Goal: Task Accomplishment & Management: Use online tool/utility

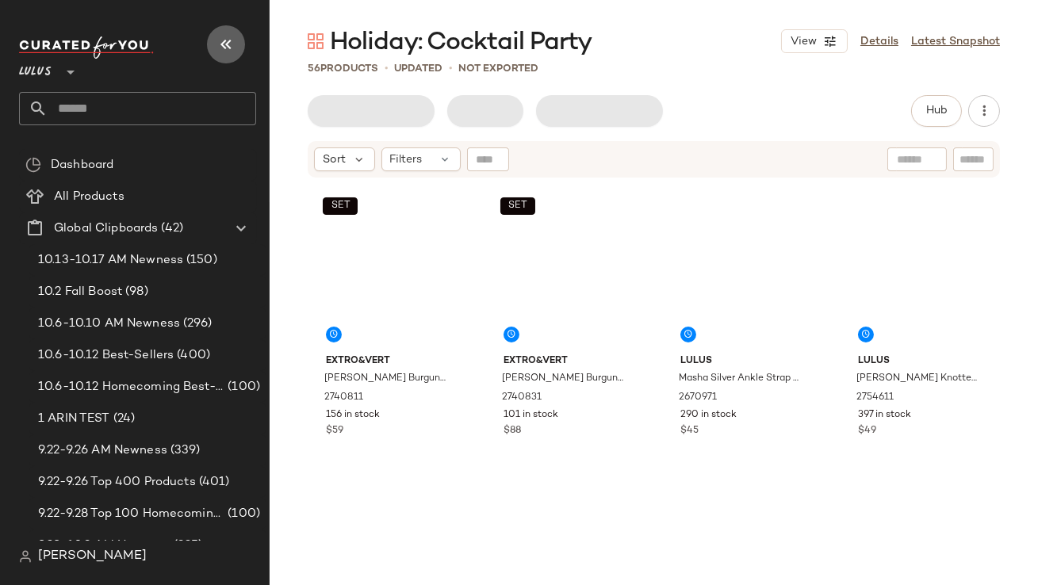
click at [231, 48] on icon "button" at bounding box center [226, 44] width 19 height 19
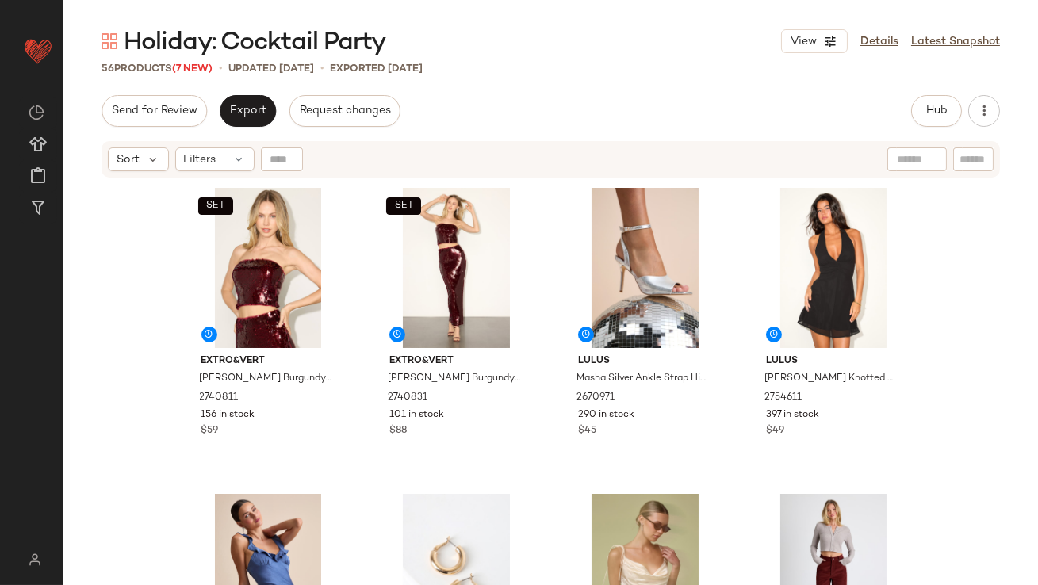
click at [237, 89] on div "Holiday: Cocktail Party View Details Latest Snapshot 56 Products (7 New) • upda…" at bounding box center [550, 305] width 975 height 560
click at [240, 109] on span "Export" at bounding box center [247, 111] width 37 height 13
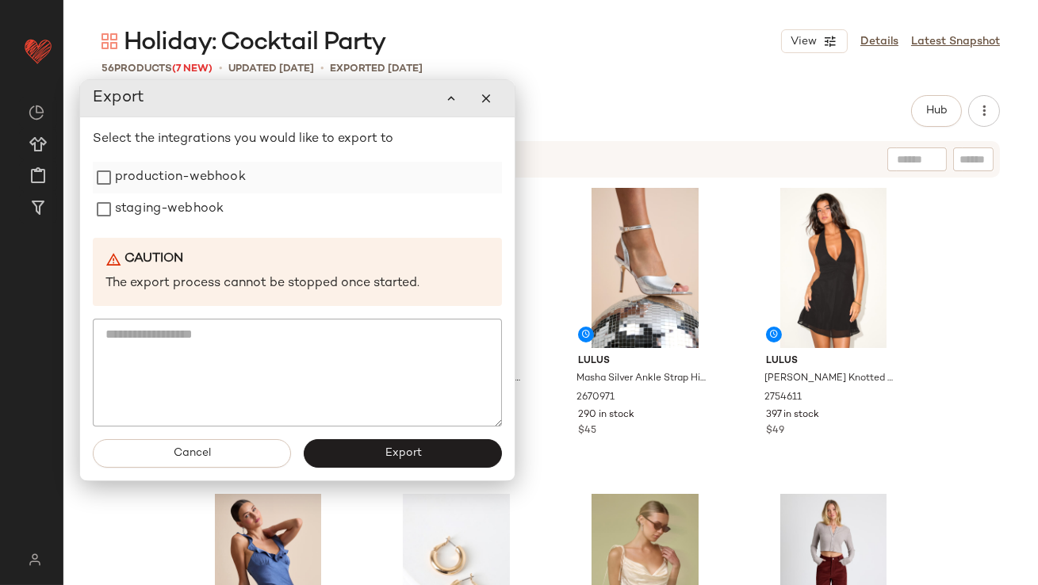
click at [234, 177] on label "production-webhook" at bounding box center [180, 178] width 131 height 32
click at [228, 205] on div "staging-webhook" at bounding box center [297, 210] width 409 height 32
click at [209, 209] on label "staging-webhook" at bounding box center [169, 210] width 109 height 32
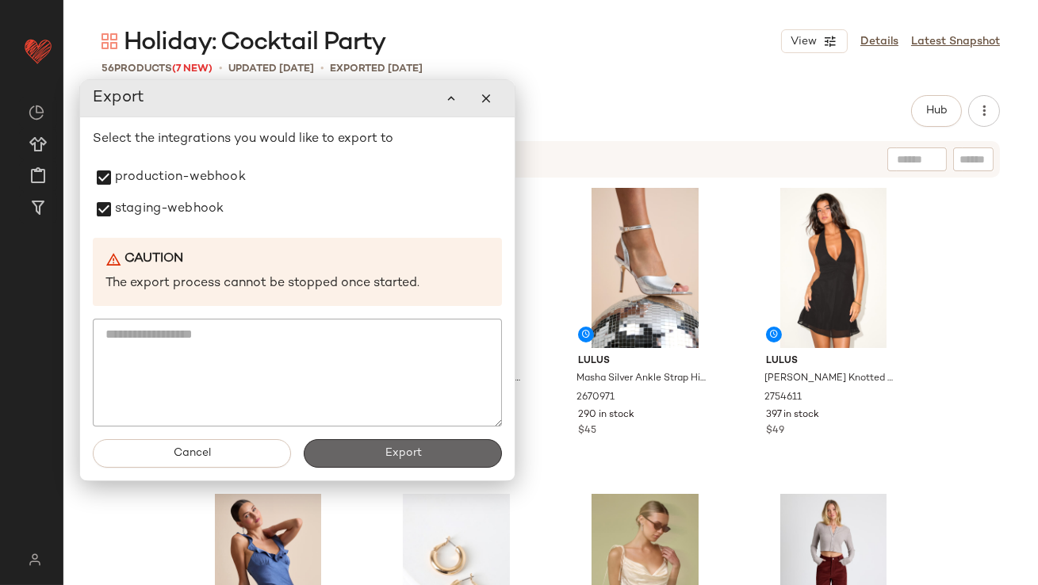
click at [350, 446] on button "Export" at bounding box center [403, 453] width 198 height 29
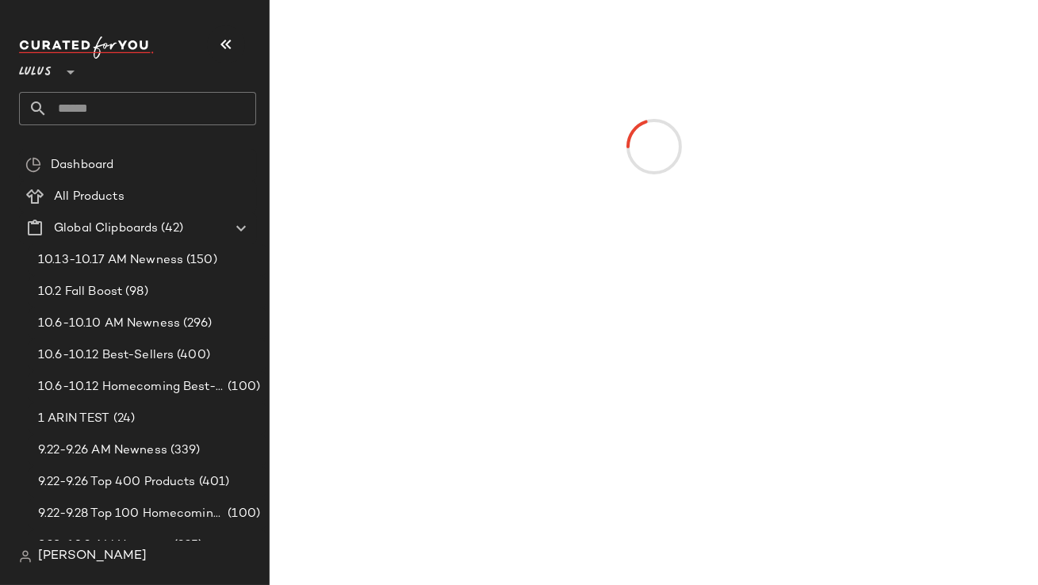
click at [227, 46] on icon "button" at bounding box center [226, 44] width 19 height 19
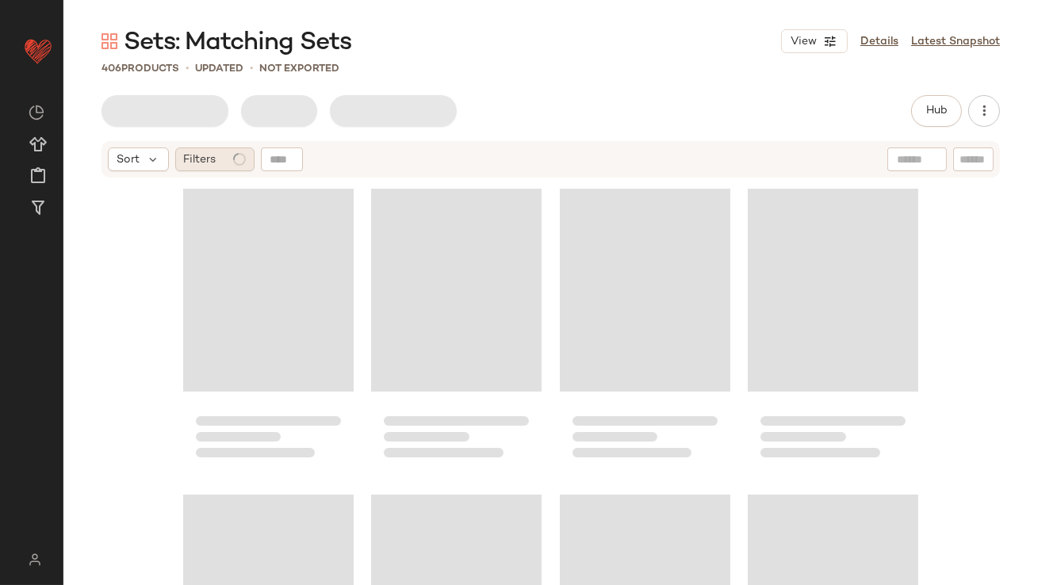
click at [211, 154] on span "Filters" at bounding box center [200, 159] width 33 height 17
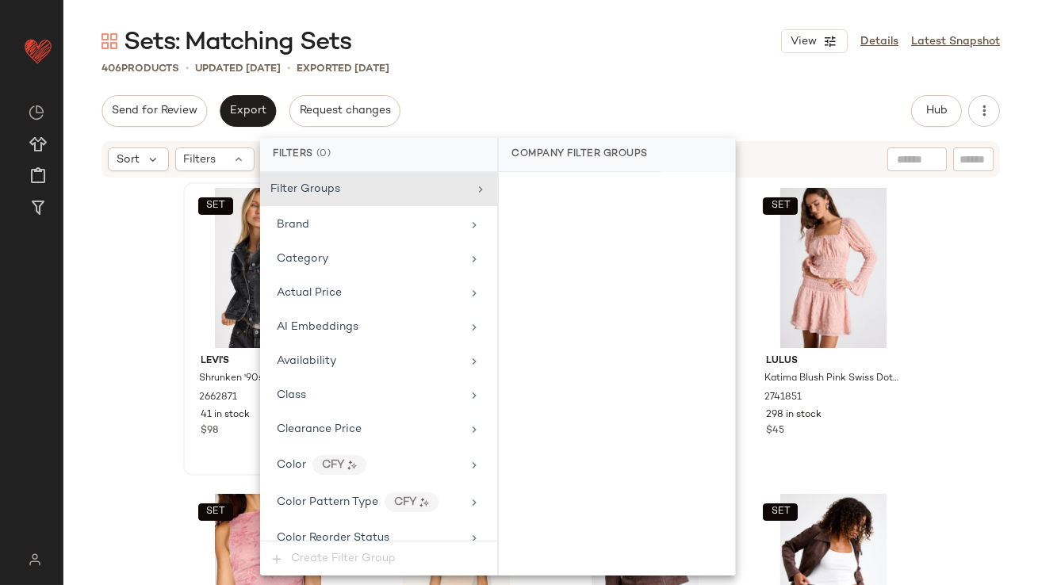
scroll to position [1252, 0]
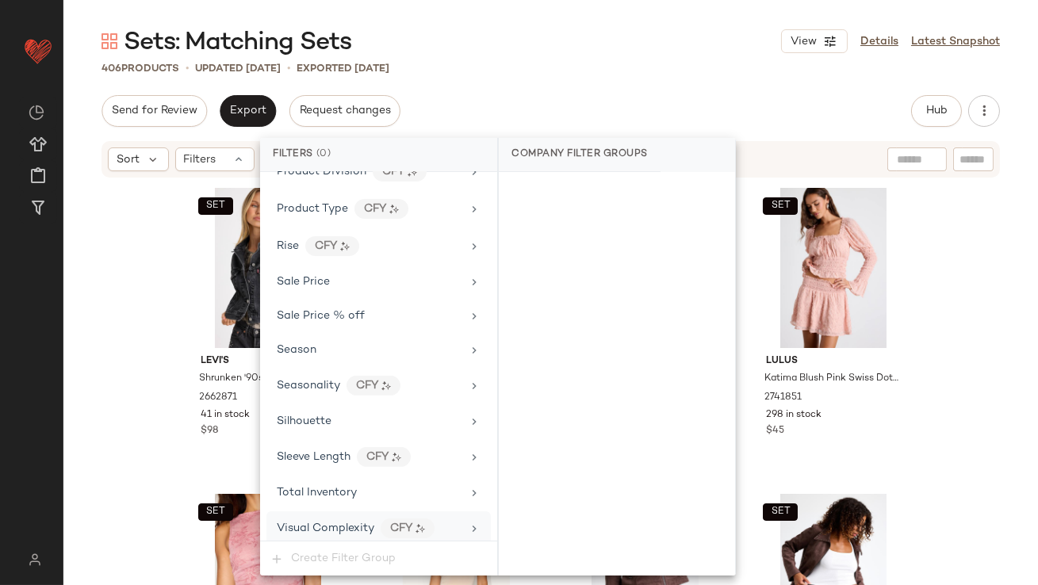
click at [324, 512] on div "Visual Complexity CFY" at bounding box center [378, 529] width 224 height 34
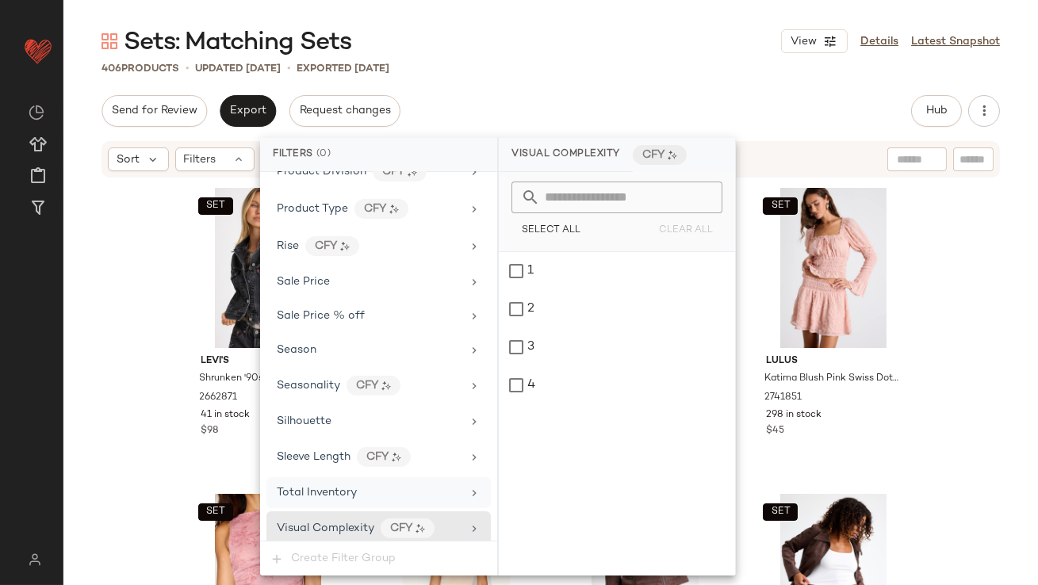
click at [324, 487] on span "Total Inventory" at bounding box center [317, 493] width 80 height 12
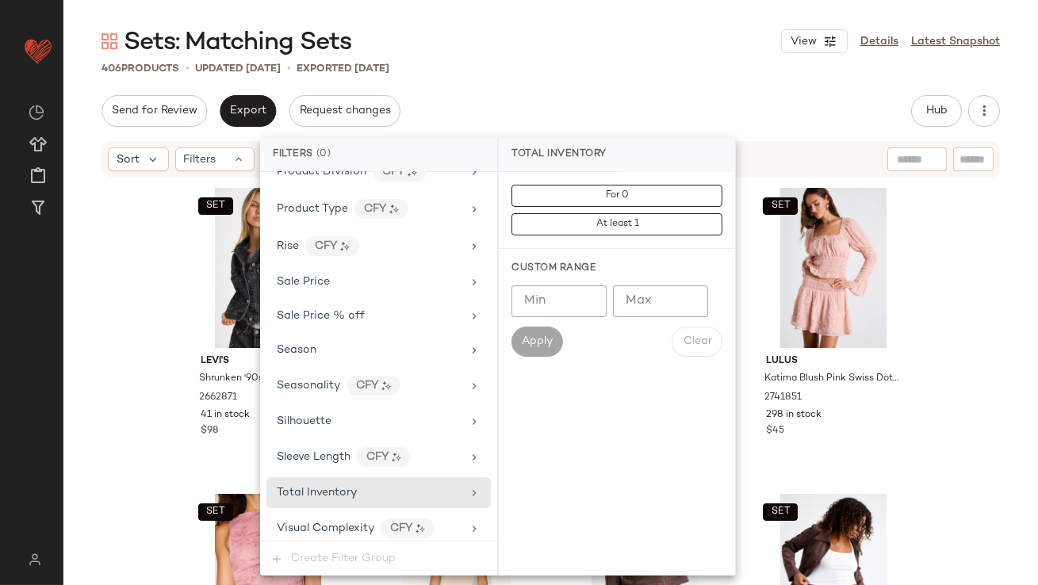
click at [657, 301] on input "Max" at bounding box center [660, 301] width 95 height 32
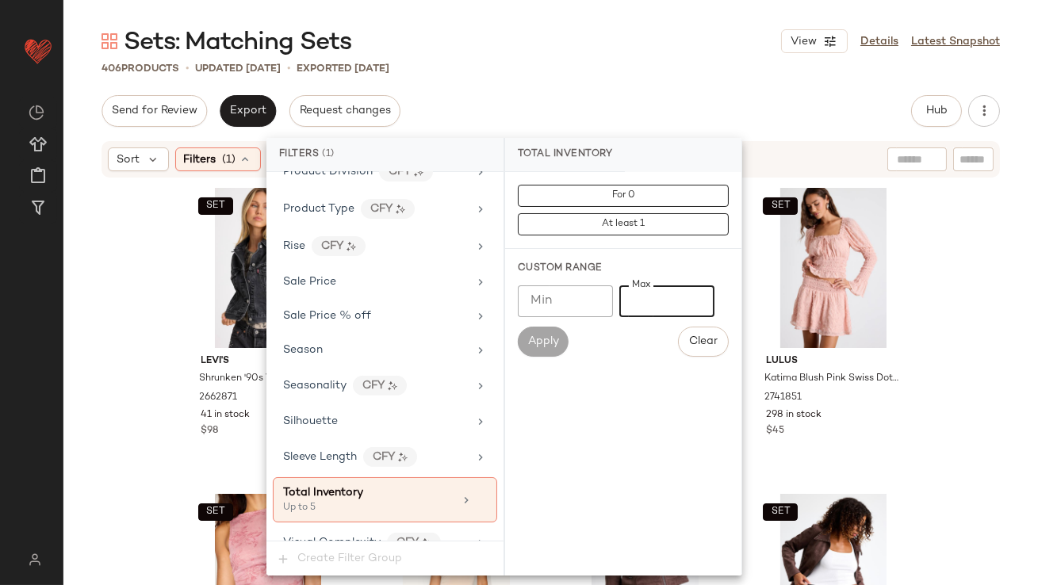
type input "*"
click at [652, 66] on div "406 Products • updated Oct 13th • Exported Oct 13th" at bounding box center [550, 68] width 975 height 16
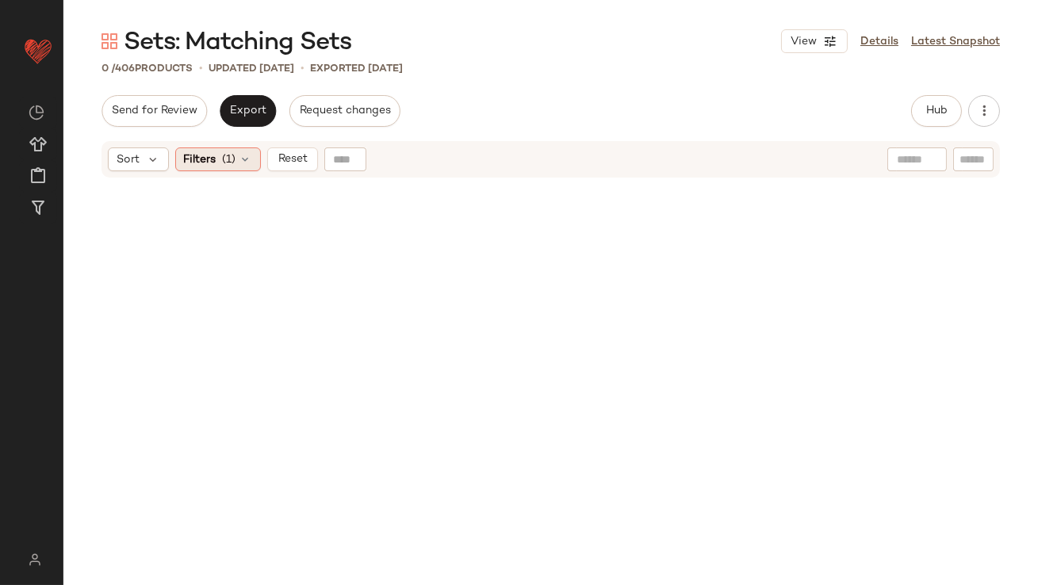
click at [189, 157] on span "Filters" at bounding box center [200, 159] width 33 height 17
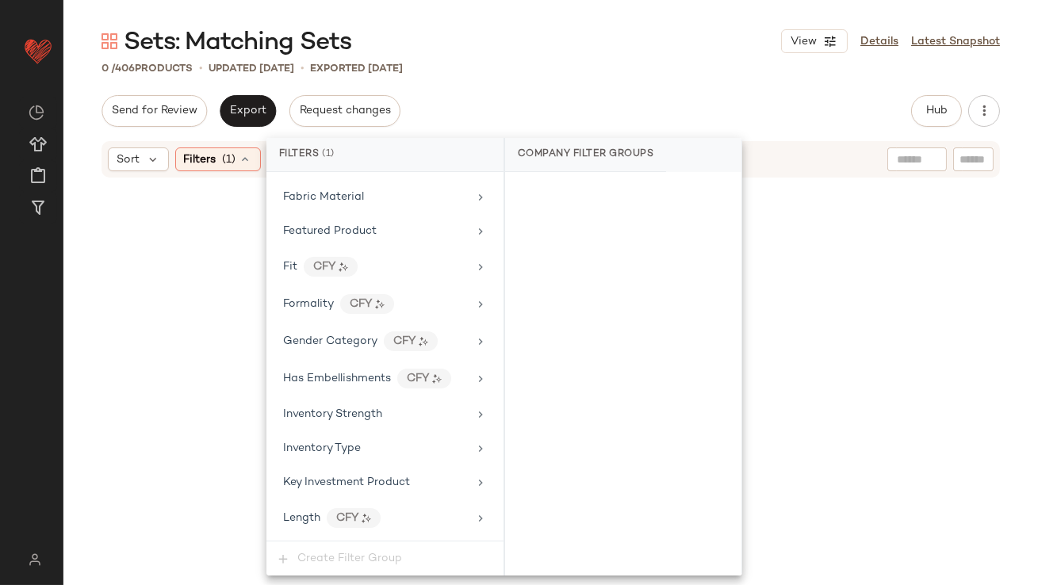
scroll to position [1267, 0]
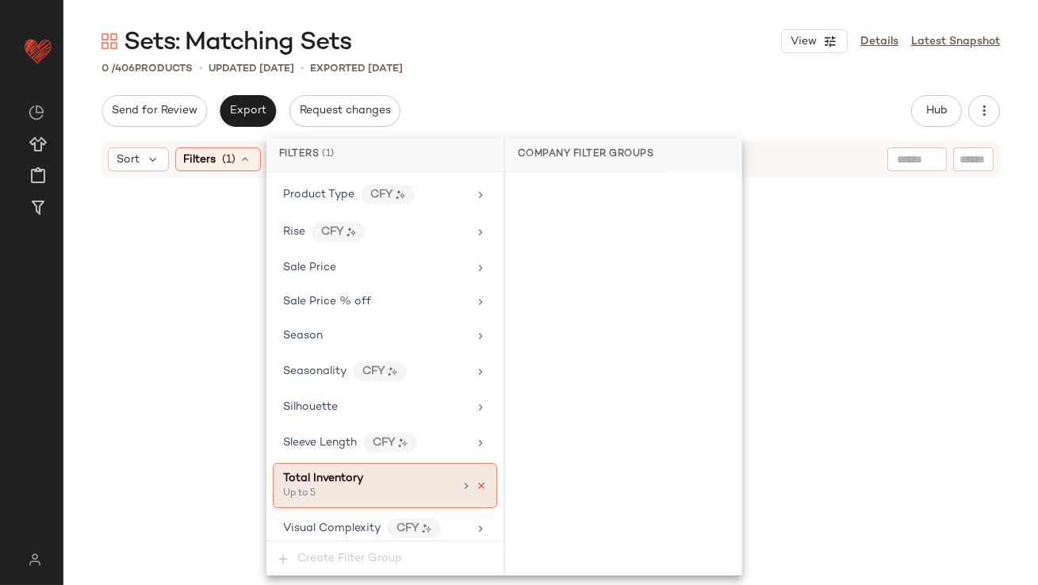
click at [477, 481] on icon at bounding box center [481, 486] width 11 height 11
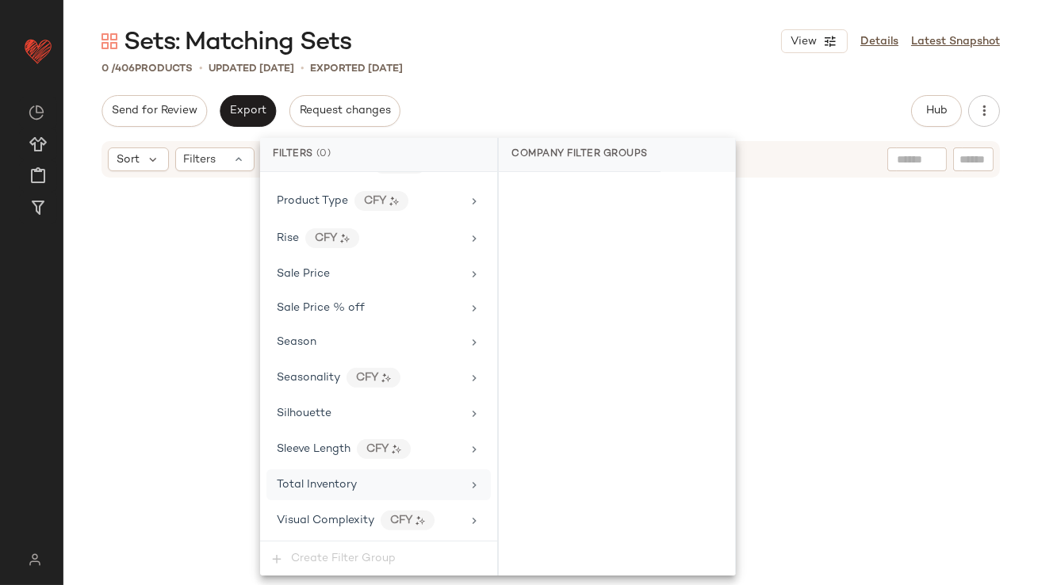
scroll to position [1252, 0]
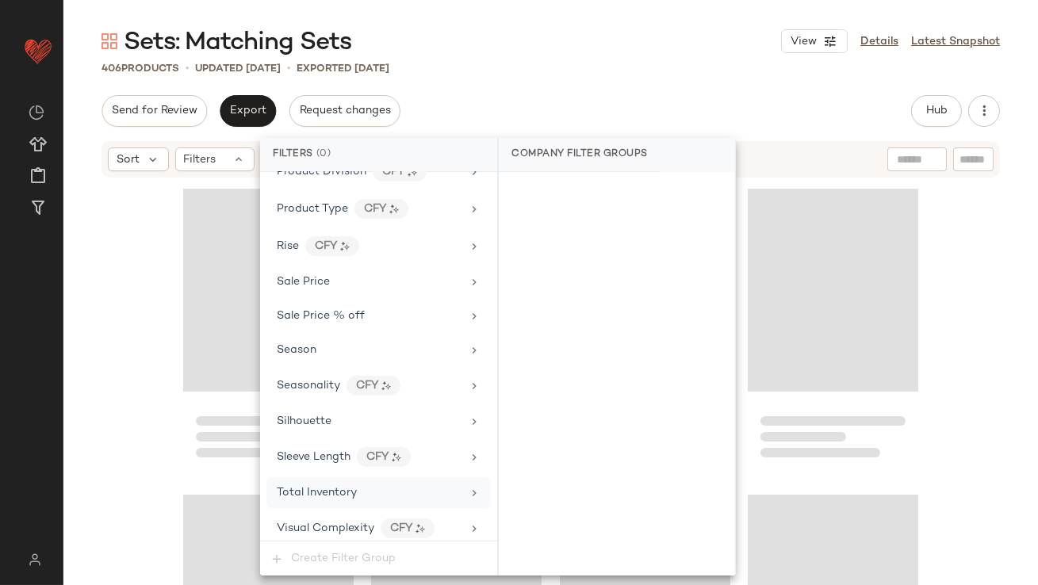
click at [611, 113] on div "Send for Review Export Request changes Hub Send for Review External Review Inte…" at bounding box center [551, 111] width 899 height 32
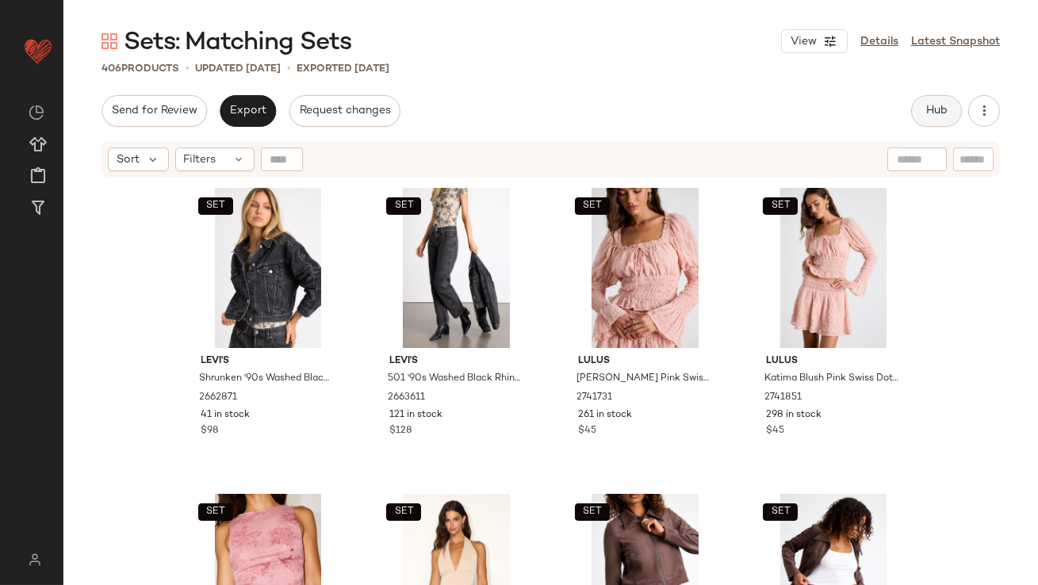
click at [939, 103] on button "Hub" at bounding box center [936, 111] width 51 height 32
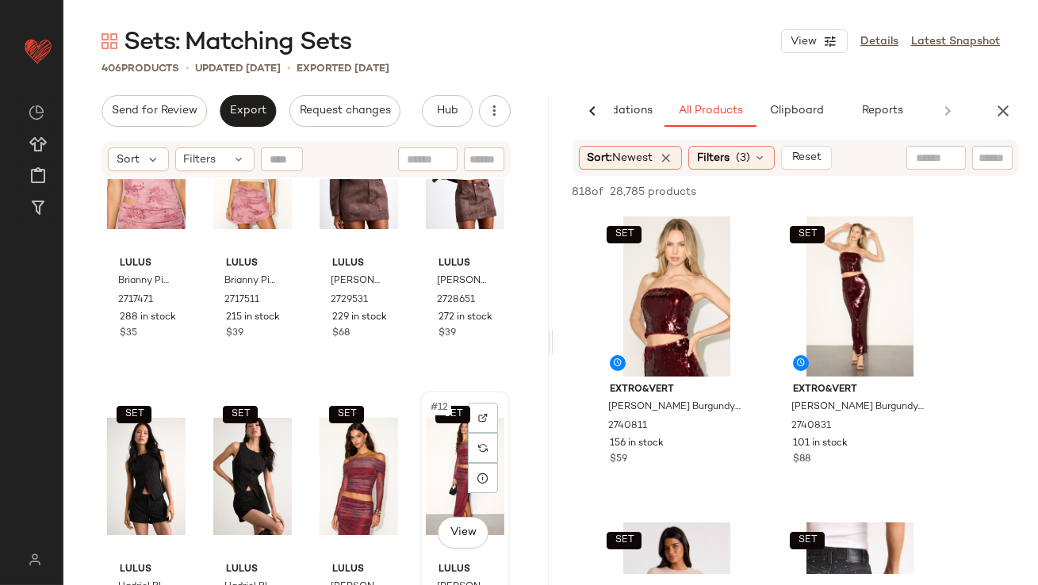
scroll to position [806, 0]
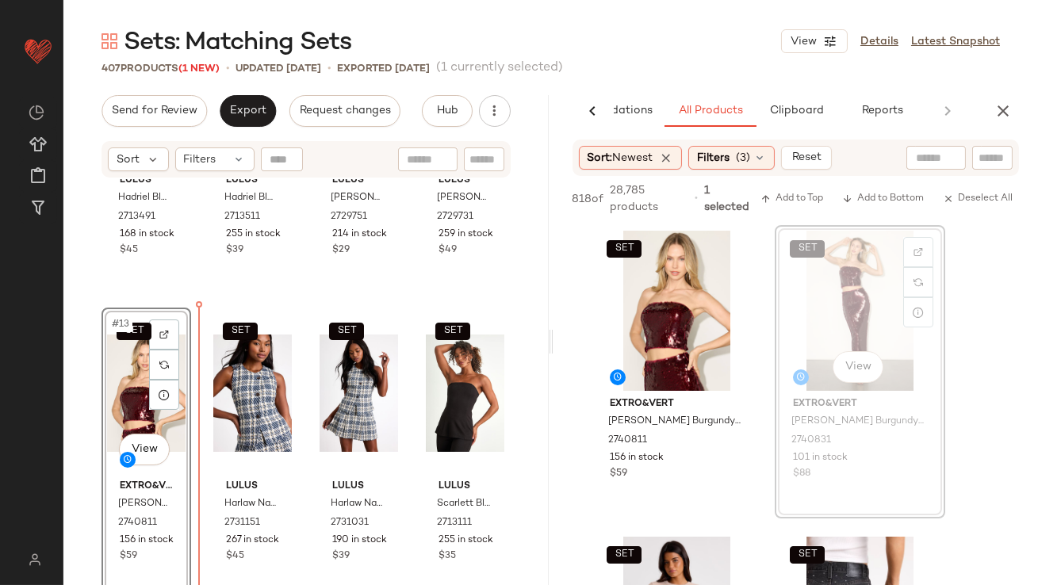
drag, startPoint x: 837, startPoint y: 294, endPoint x: 824, endPoint y: 294, distance: 13.5
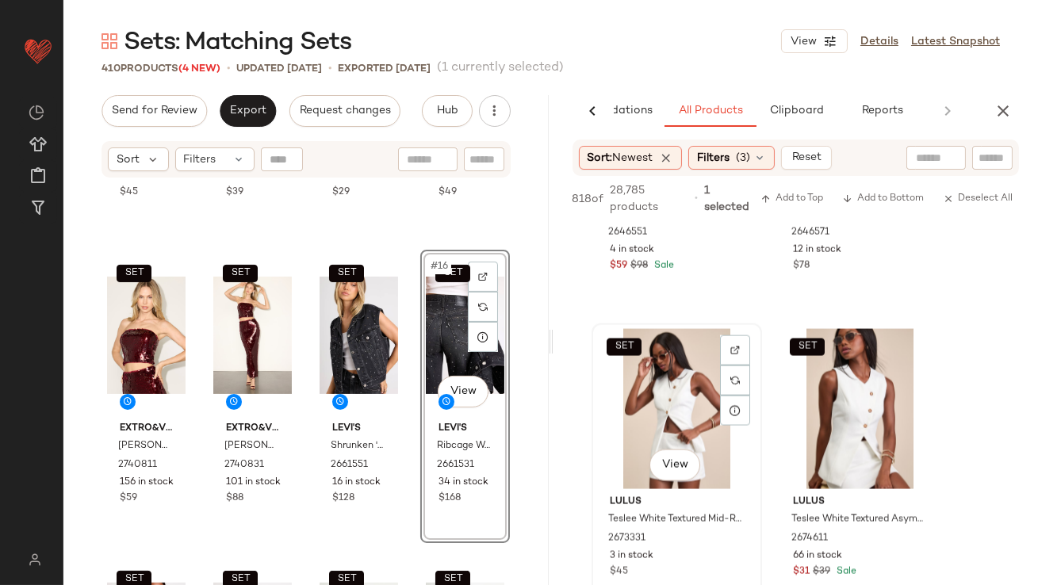
scroll to position [5014, 0]
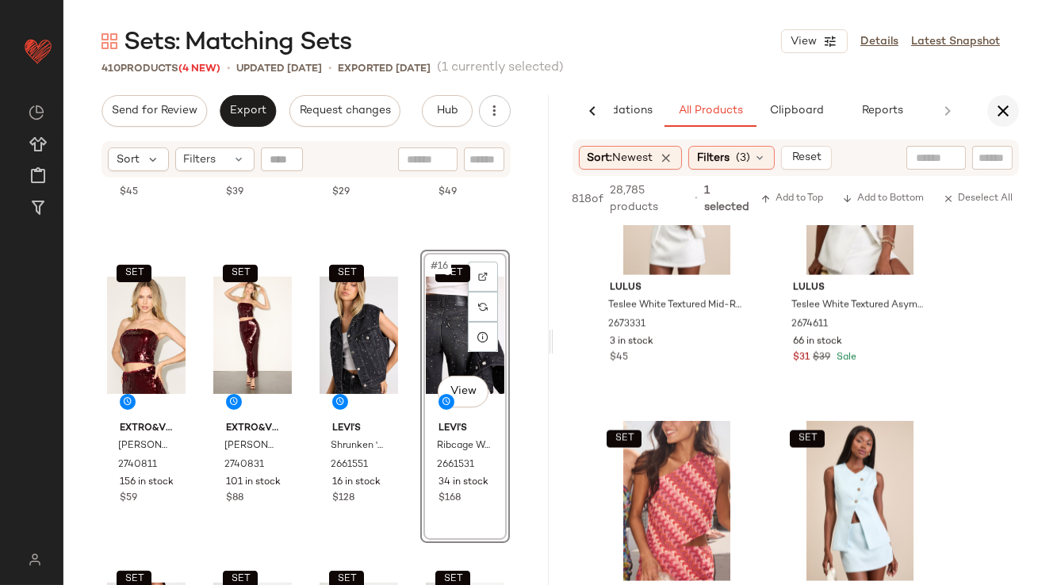
click at [1006, 107] on icon "button" at bounding box center [1003, 111] width 19 height 19
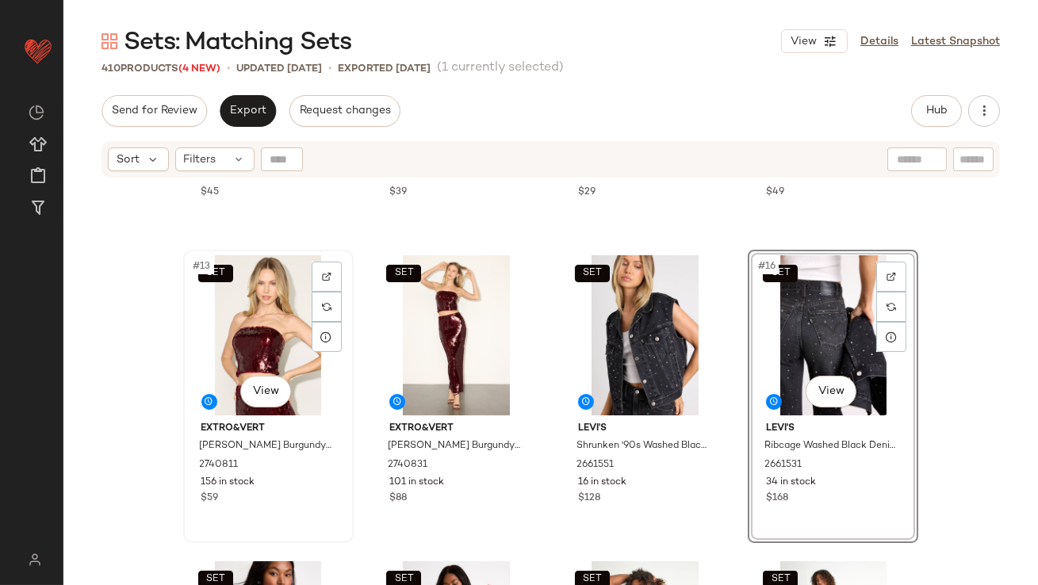
scroll to position [0, 0]
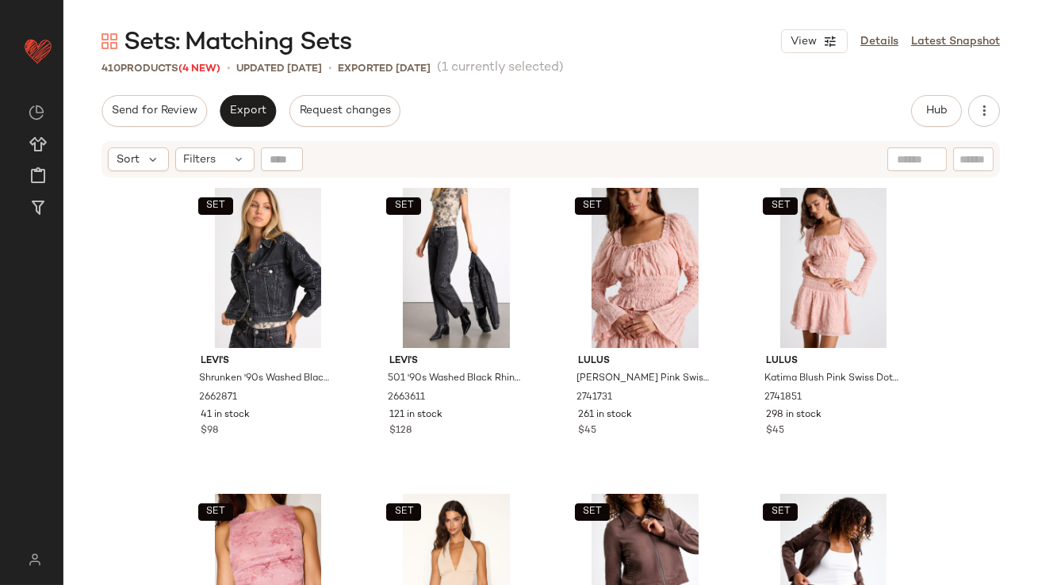
click at [245, 131] on div "Send for Review Export Request changes Hub Send for Review External Review Inte…" at bounding box center [550, 341] width 975 height 493
click at [240, 123] on button "Export" at bounding box center [248, 111] width 56 height 32
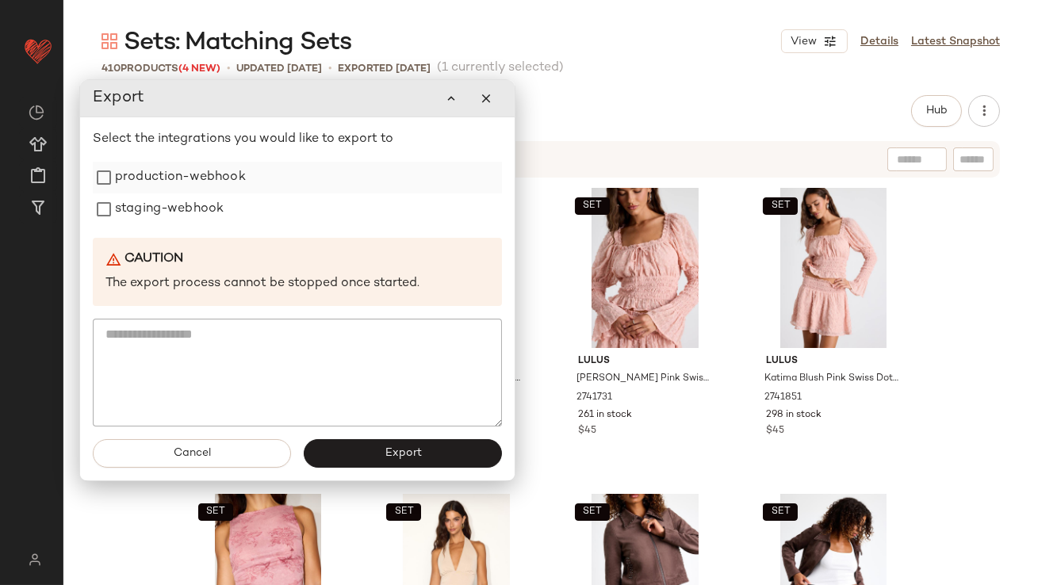
drag, startPoint x: 199, startPoint y: 178, endPoint x: 197, endPoint y: 187, distance: 8.9
click at [199, 178] on label "production-webhook" at bounding box center [180, 178] width 131 height 32
click at [195, 209] on label "staging-webhook" at bounding box center [169, 210] width 109 height 32
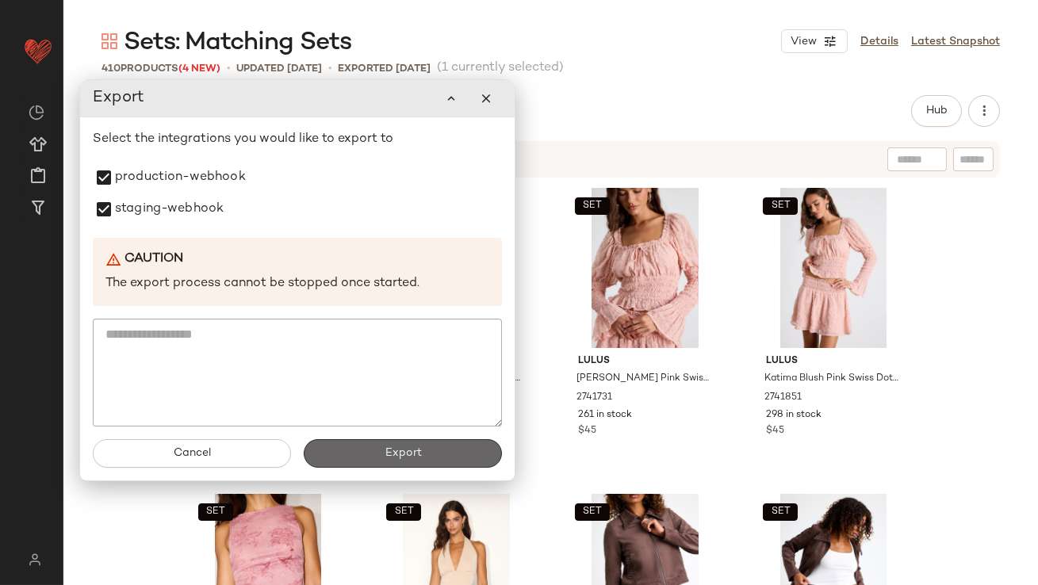
click at [348, 451] on button "Export" at bounding box center [403, 453] width 198 height 29
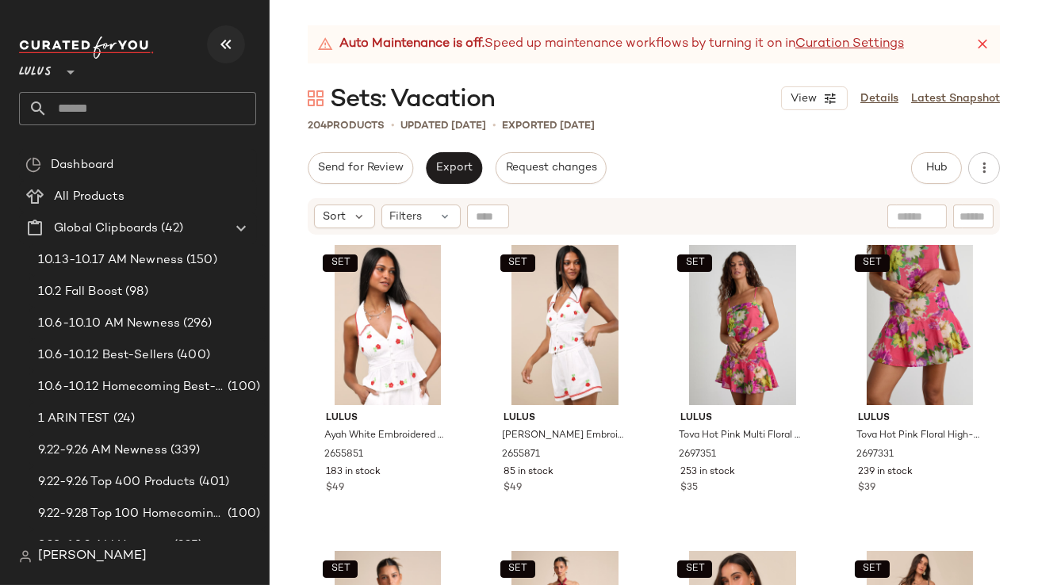
click at [234, 44] on icon "button" at bounding box center [226, 44] width 19 height 19
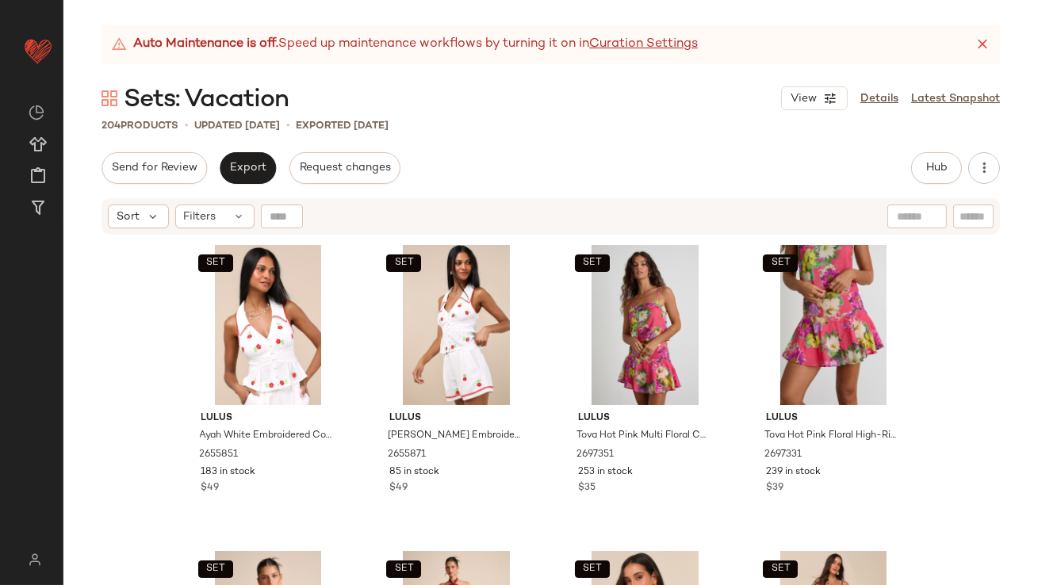
click at [989, 40] on icon at bounding box center [983, 44] width 16 height 16
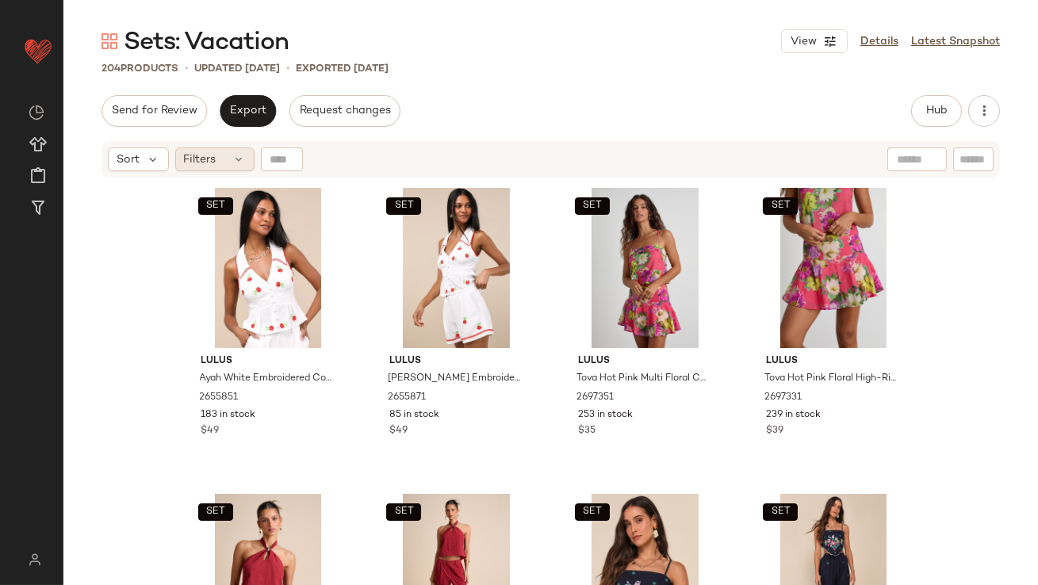
click at [214, 155] on span "Filters" at bounding box center [200, 159] width 33 height 17
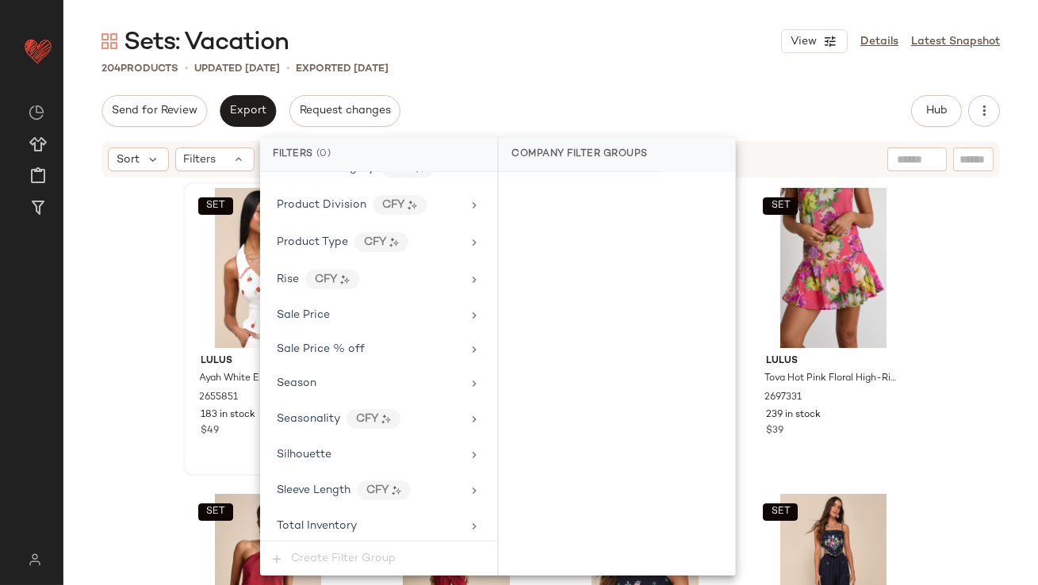
scroll to position [1252, 0]
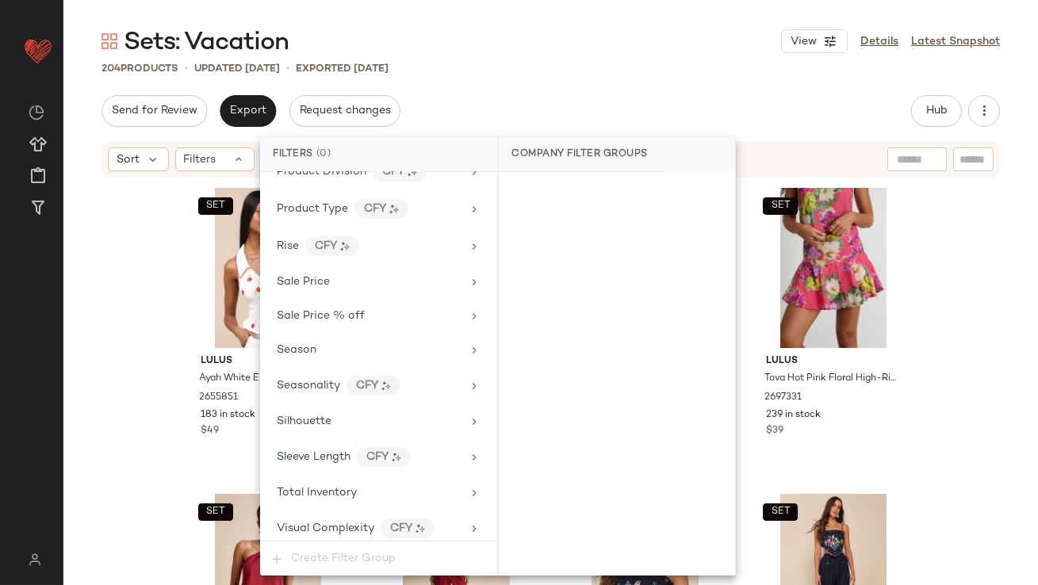
click at [312, 468] on div "Filter Groups Brand Category Actual Price AI Embeddings Availability Class Clea…" at bounding box center [378, 356] width 237 height 369
click at [312, 477] on div "Total Inventory" at bounding box center [378, 492] width 224 height 31
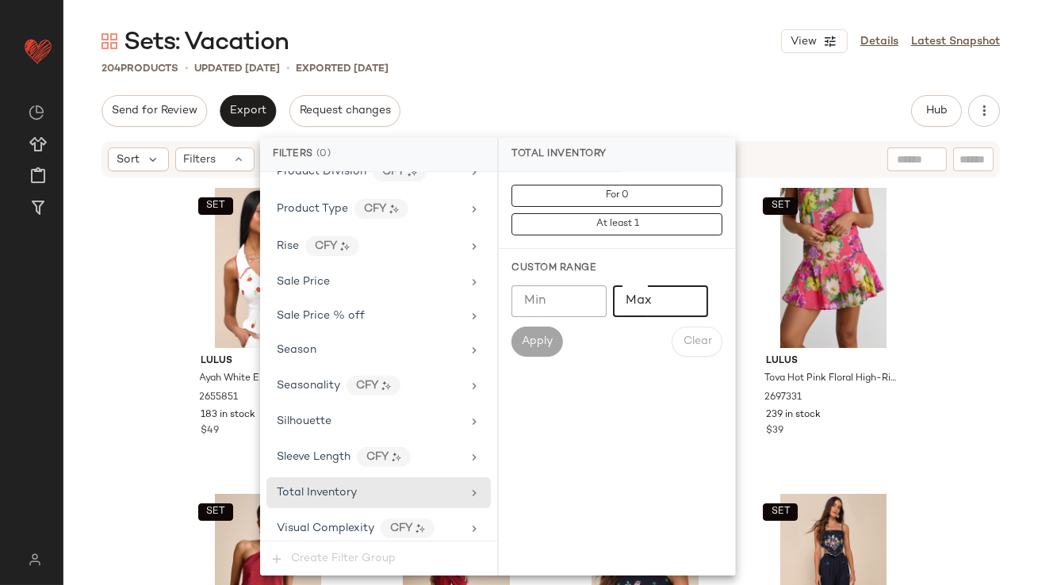
click at [642, 312] on input "Max" at bounding box center [660, 301] width 95 height 32
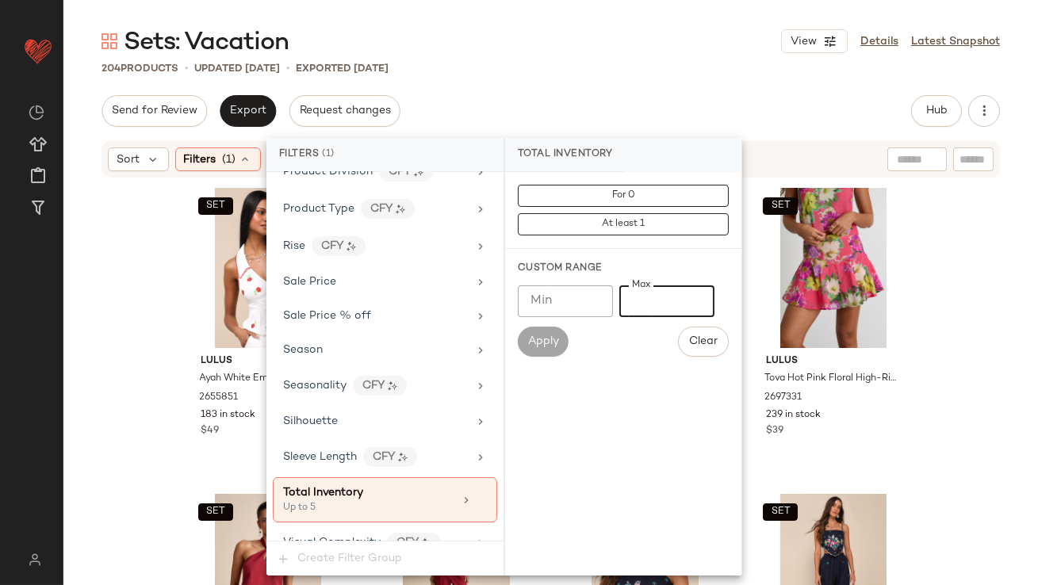
type input "*"
click at [654, 83] on div "Sets: Vacation View Details Latest Snapshot 204 Products • updated Oct 13th • E…" at bounding box center [550, 305] width 975 height 560
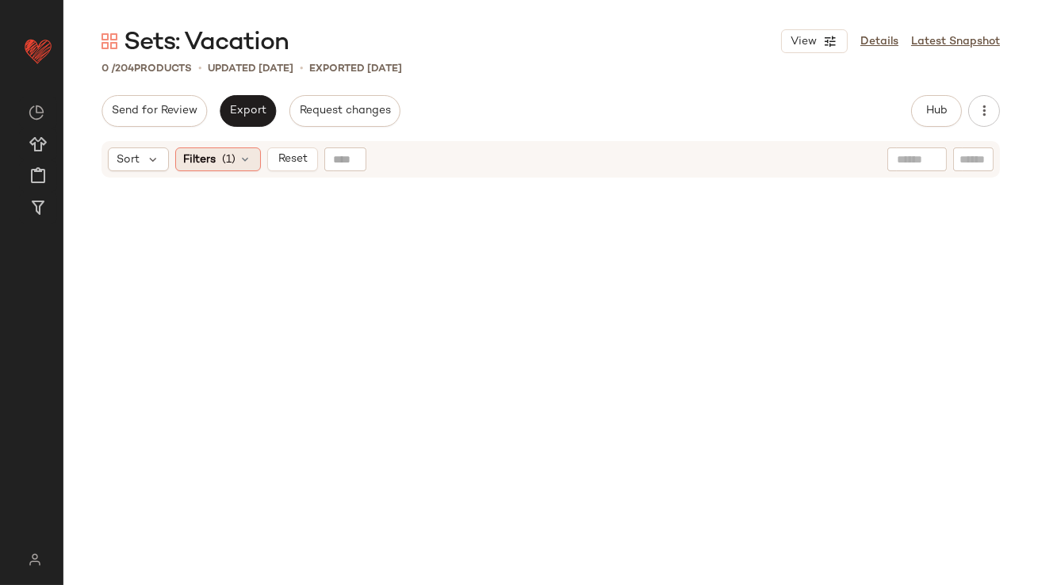
click at [229, 167] on span "(1)" at bounding box center [229, 159] width 13 height 17
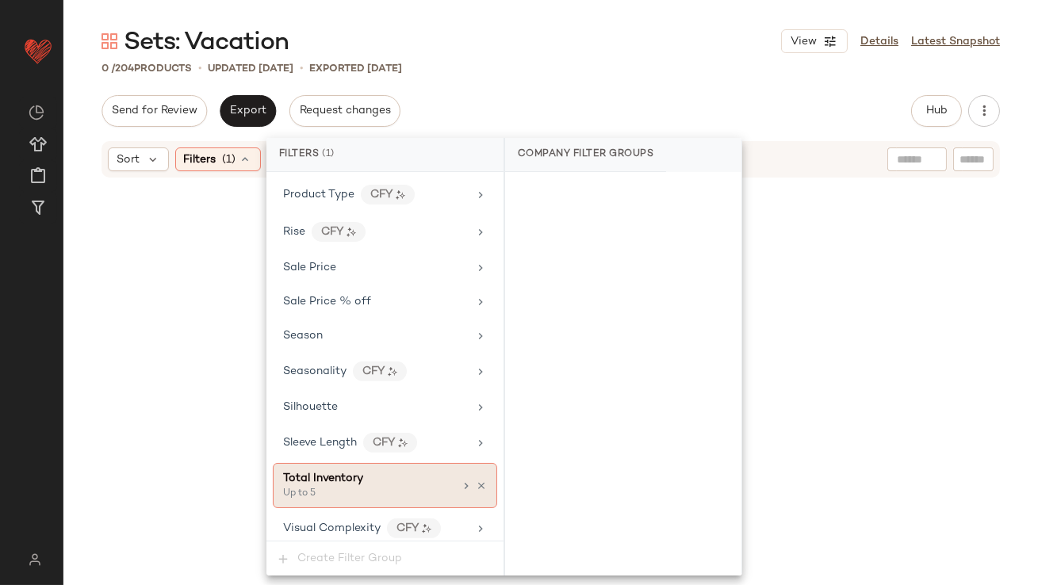
click at [476, 481] on icon at bounding box center [481, 486] width 11 height 11
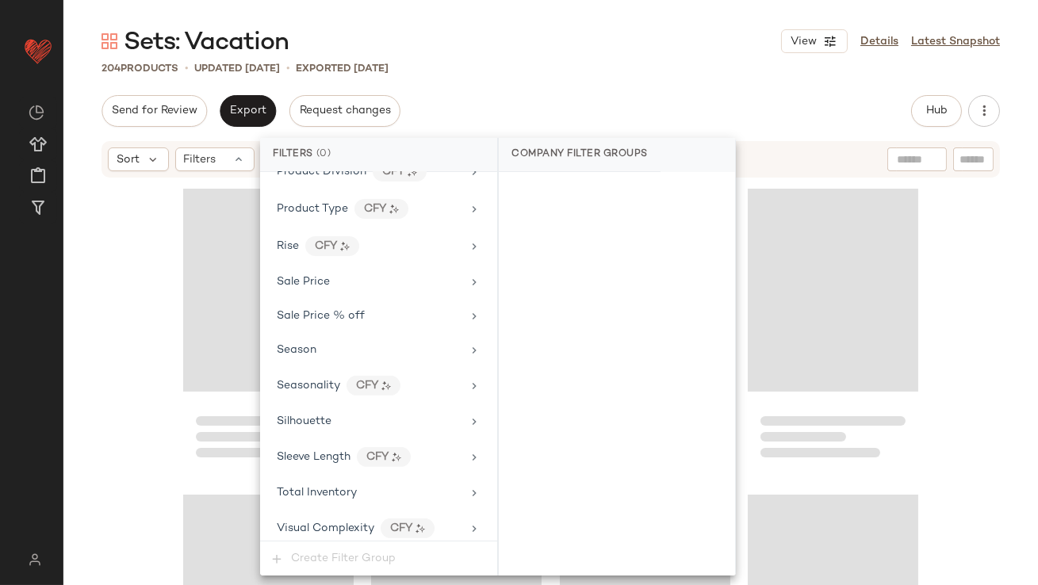
click at [639, 102] on div "Send for Review Export Request changes Hub Send for Review External Review Inte…" at bounding box center [551, 111] width 899 height 32
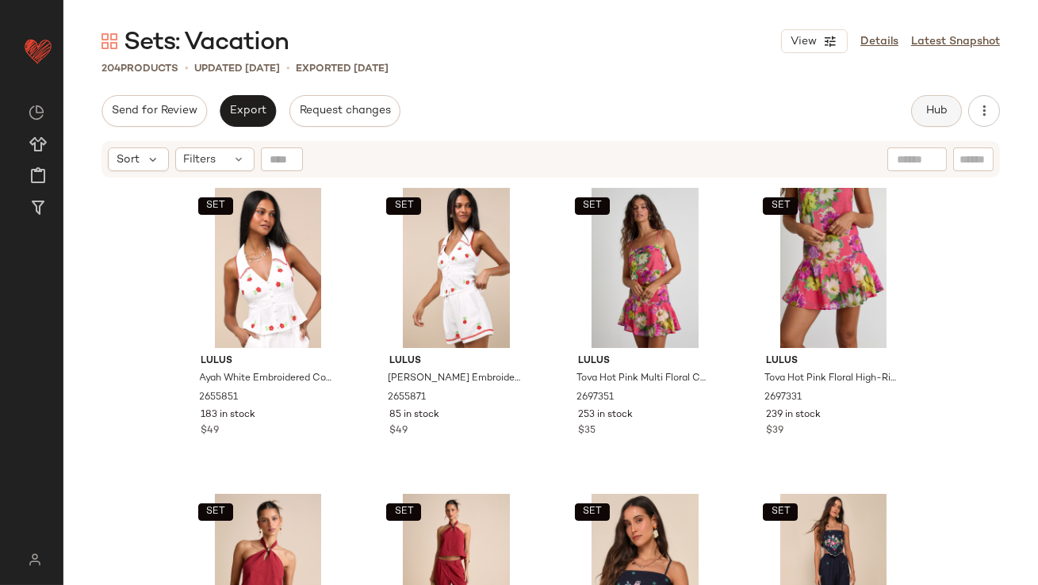
click at [931, 106] on span "Hub" at bounding box center [936, 111] width 22 height 13
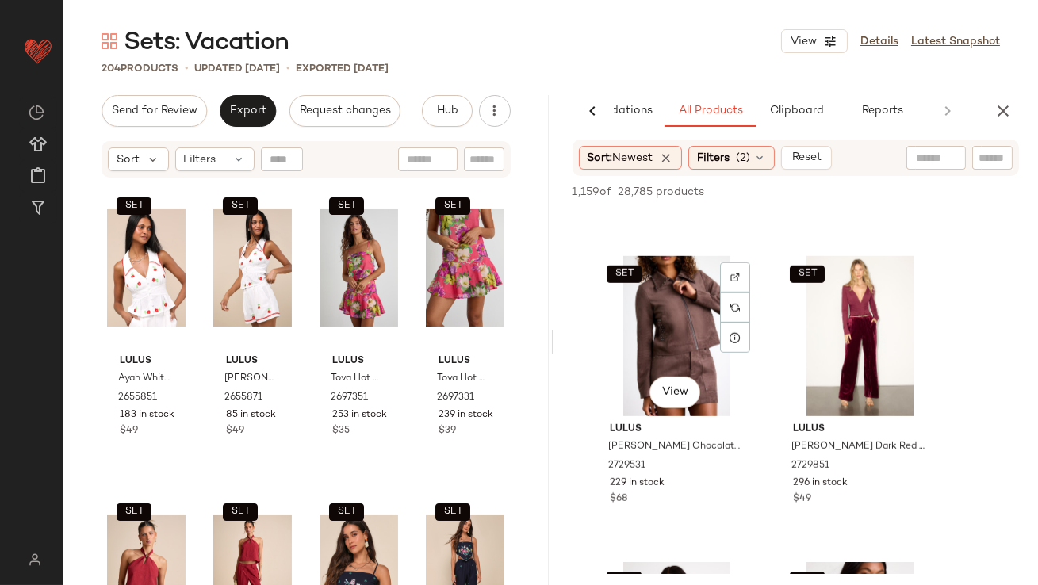
scroll to position [2378, 0]
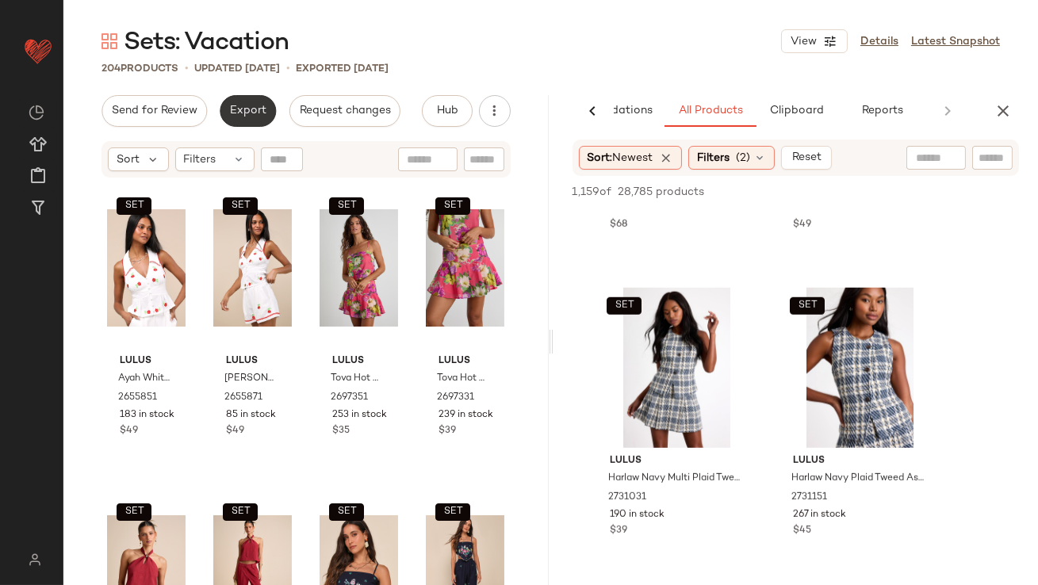
click at [228, 97] on button "Export" at bounding box center [248, 111] width 56 height 32
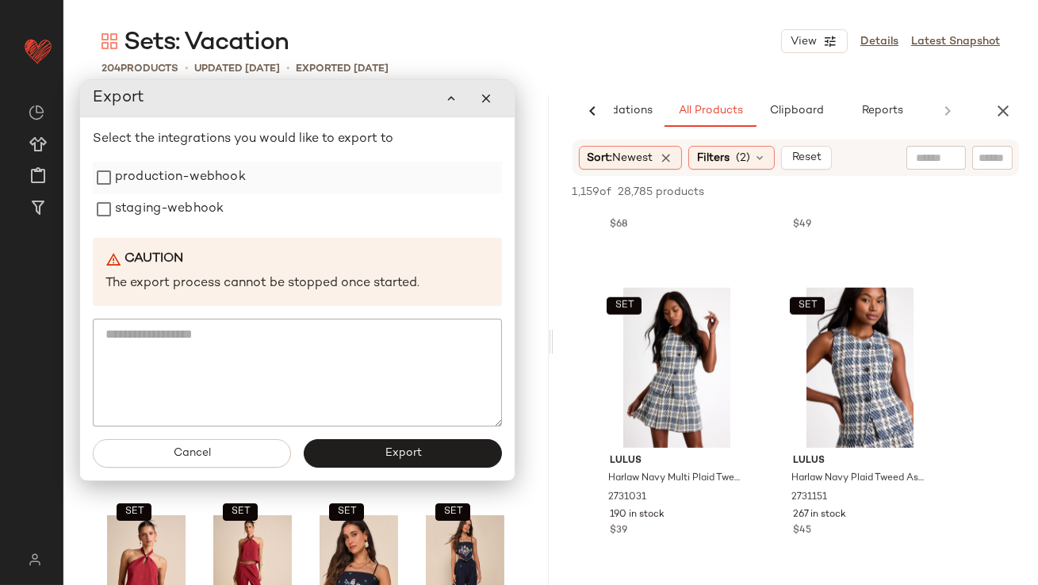
click at [205, 175] on label "production-webhook" at bounding box center [180, 178] width 131 height 32
click at [205, 205] on label "staging-webhook" at bounding box center [169, 210] width 109 height 32
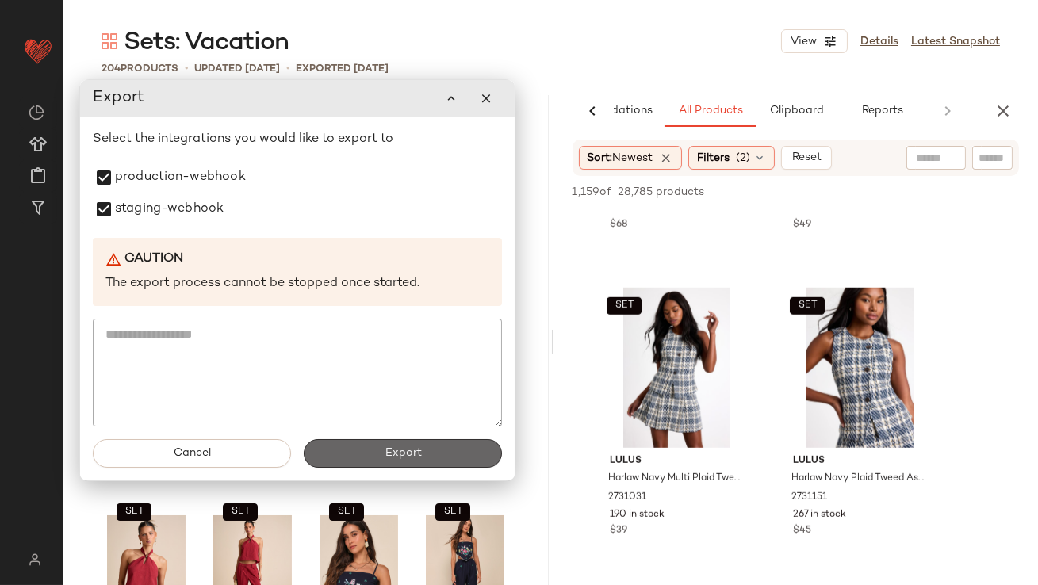
click at [370, 450] on button "Export" at bounding box center [403, 453] width 198 height 29
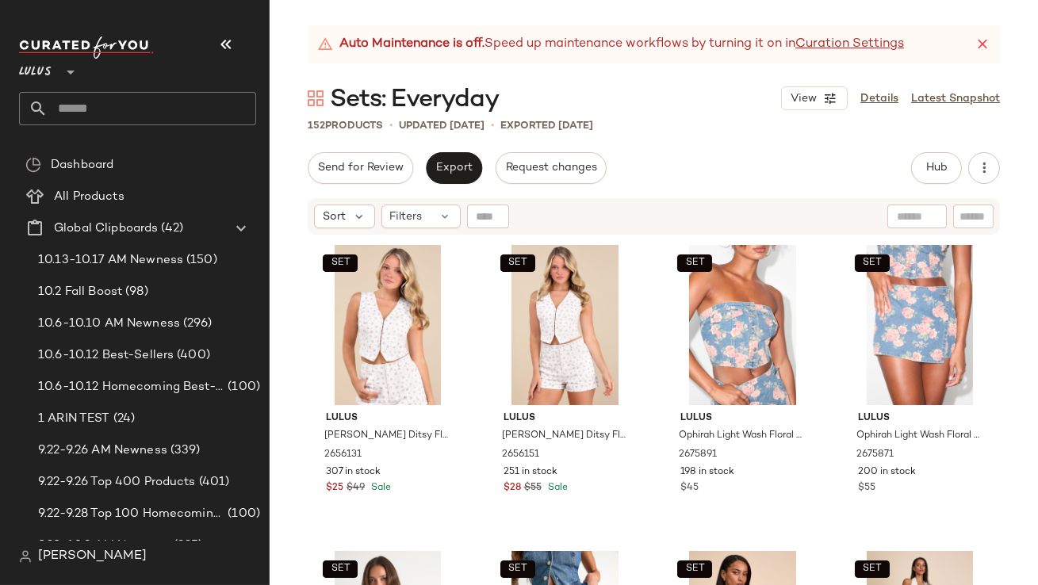
click at [228, 45] on icon "button" at bounding box center [226, 44] width 19 height 19
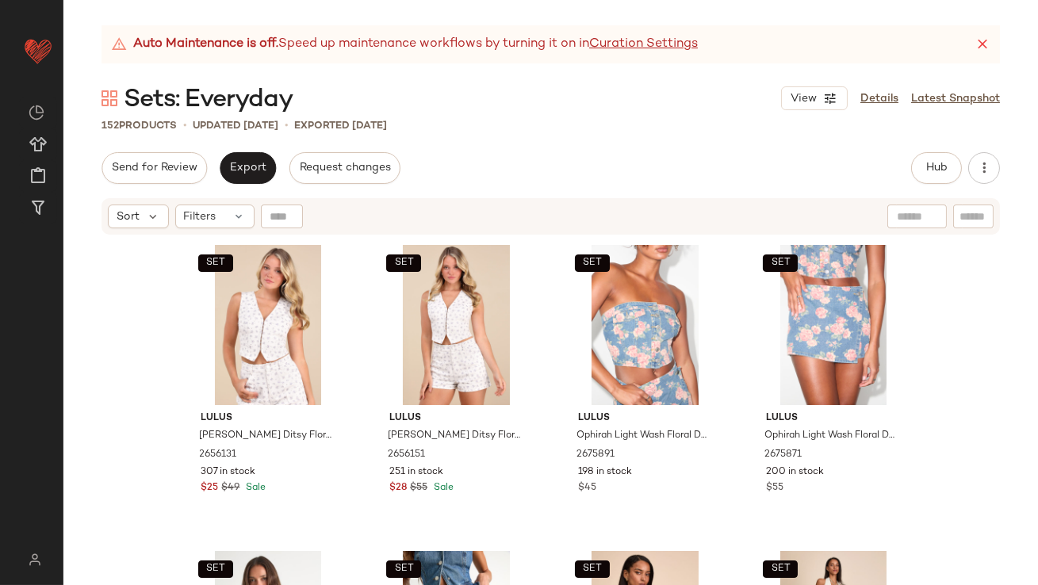
click at [979, 46] on icon at bounding box center [983, 44] width 16 height 16
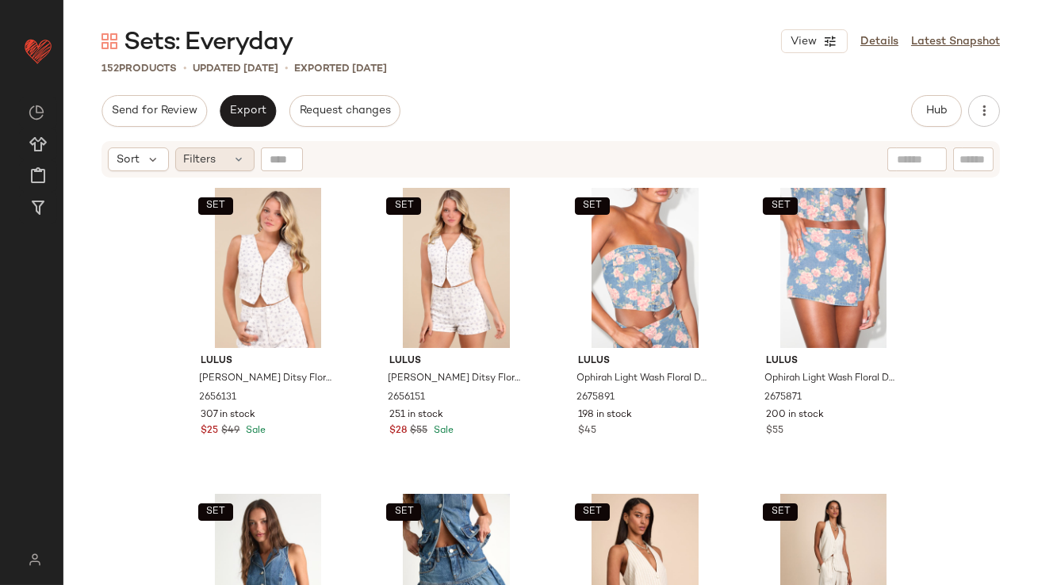
click at [184, 150] on div "Filters" at bounding box center [214, 160] width 79 height 24
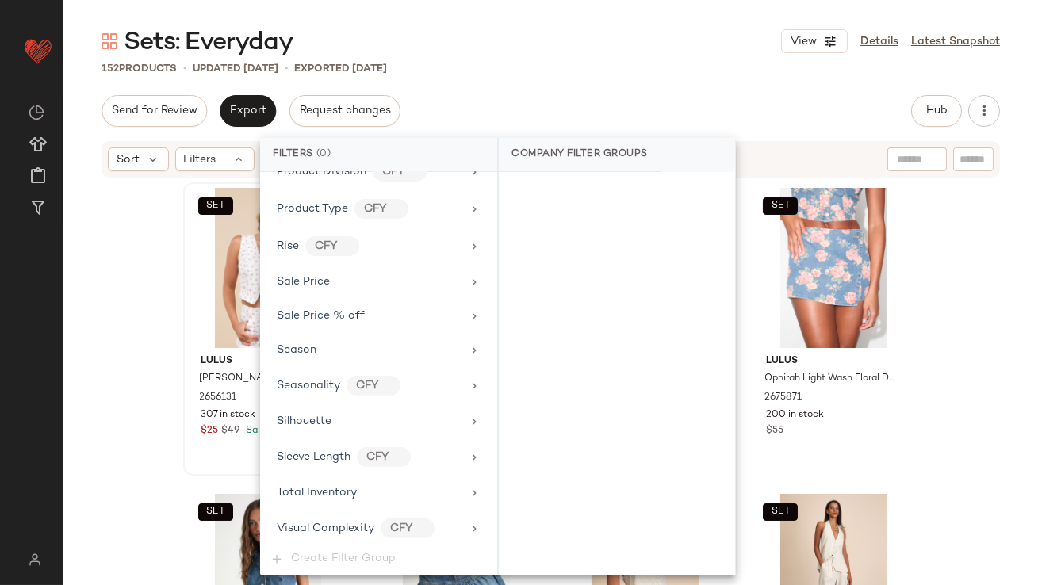
scroll to position [1218, 0]
click at [314, 487] on span "Total Inventory" at bounding box center [317, 493] width 80 height 12
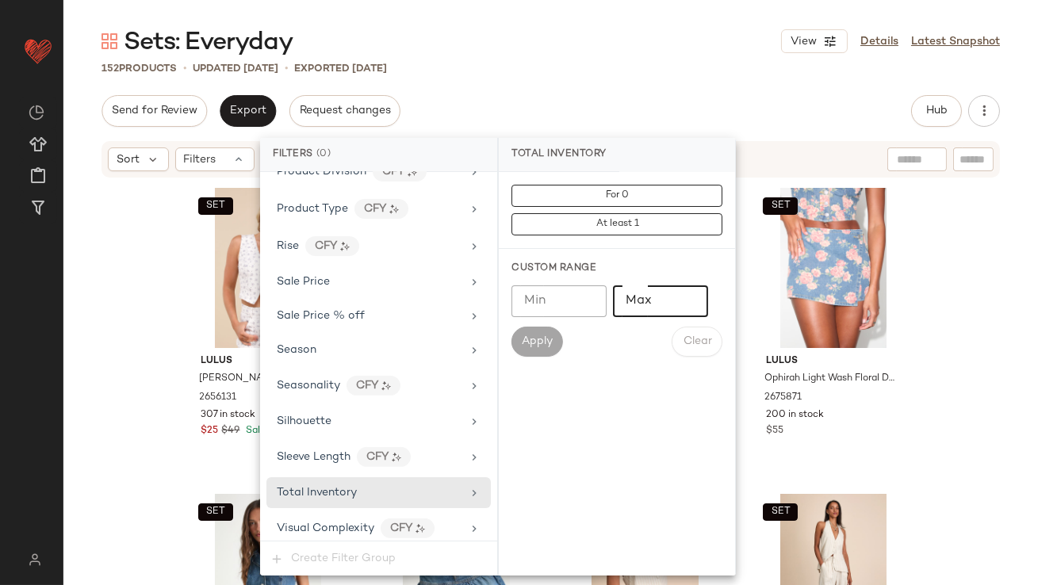
click at [670, 291] on input "Max" at bounding box center [660, 301] width 95 height 32
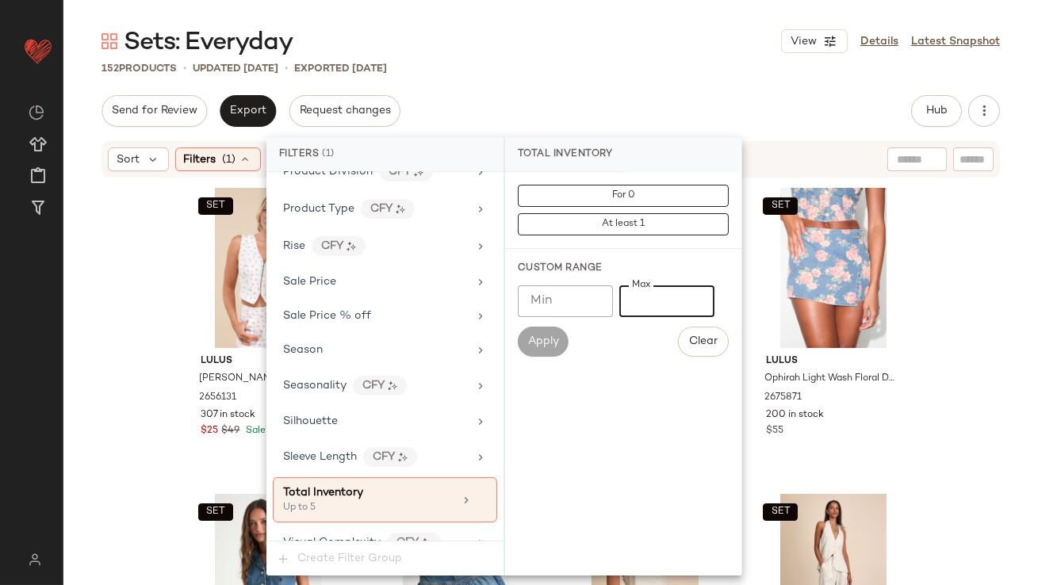
type input "*"
click at [620, 139] on div "Total Inventory" at bounding box center [565, 155] width 121 height 34
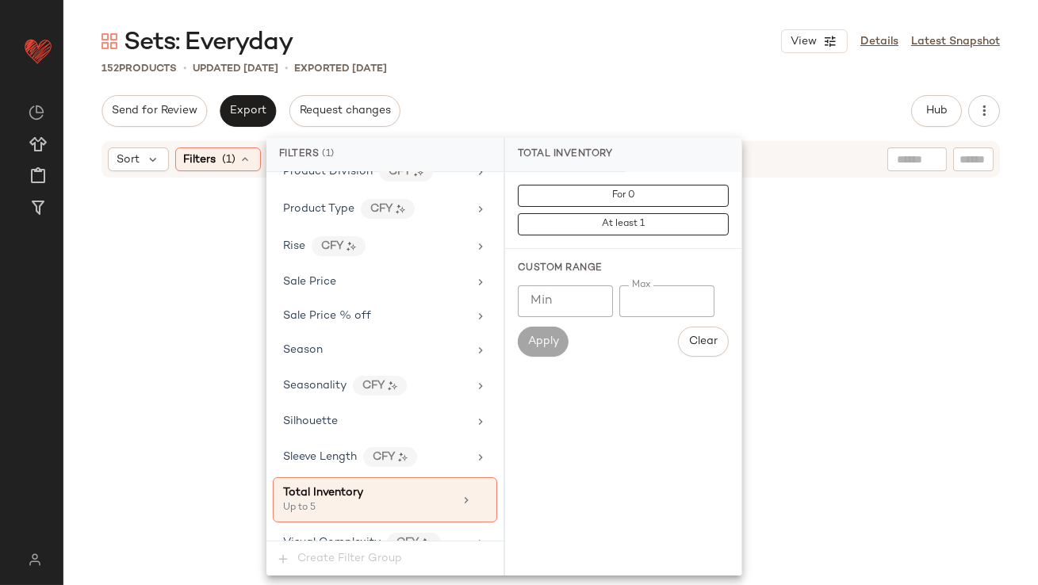
click at [606, 105] on div "Send for Review Export Request changes Hub Send for Review External Review Inte…" at bounding box center [551, 111] width 899 height 32
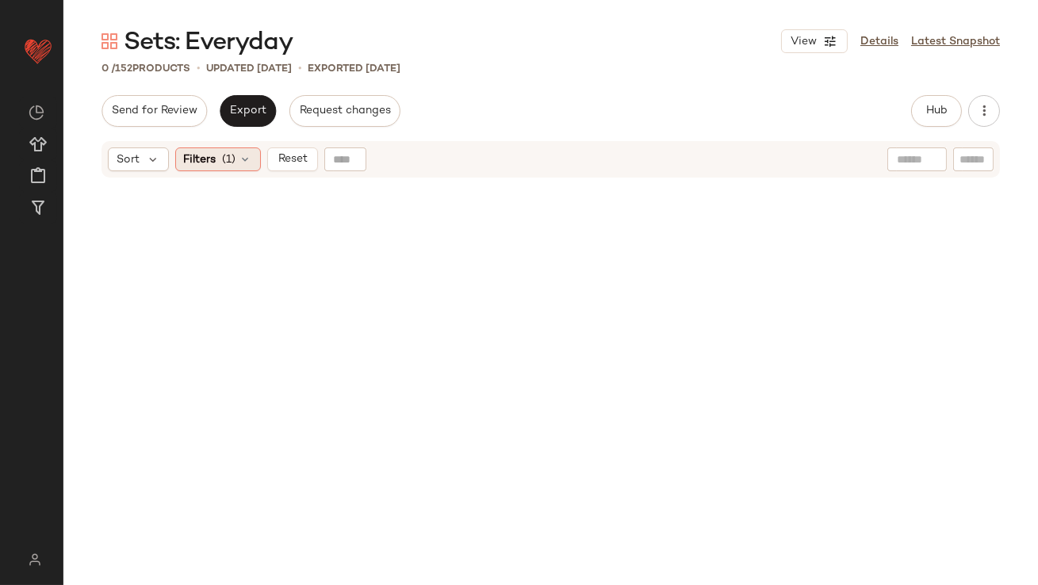
click at [236, 165] on div "Filters (1)" at bounding box center [218, 160] width 86 height 24
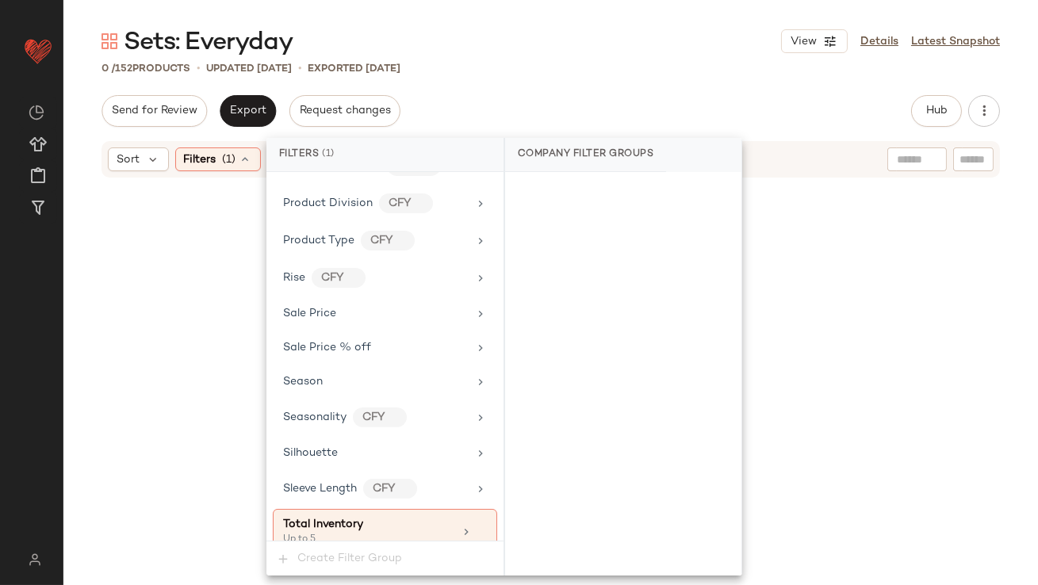
scroll to position [1233, 0]
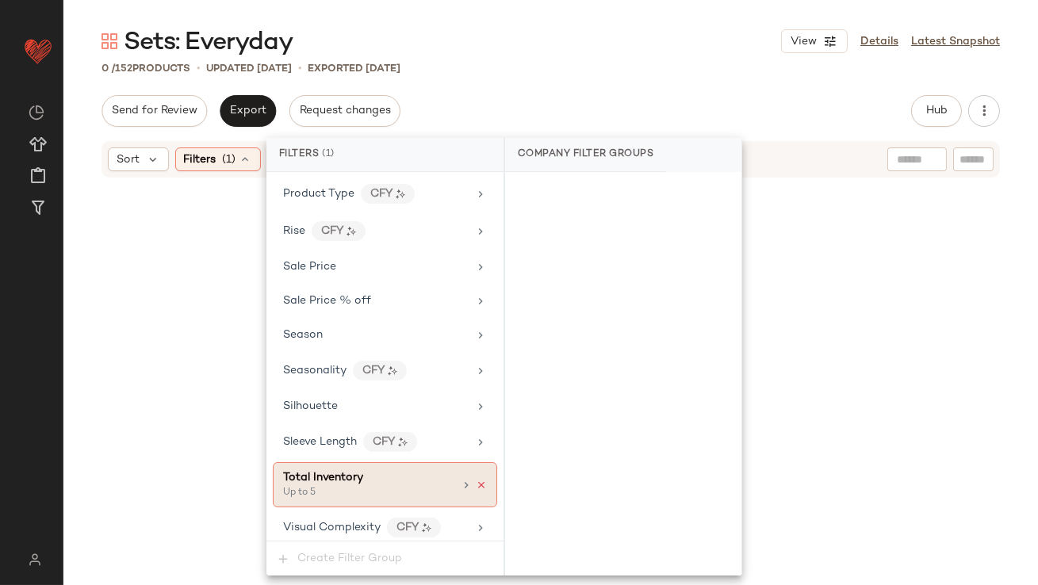
click at [477, 480] on icon at bounding box center [481, 485] width 11 height 11
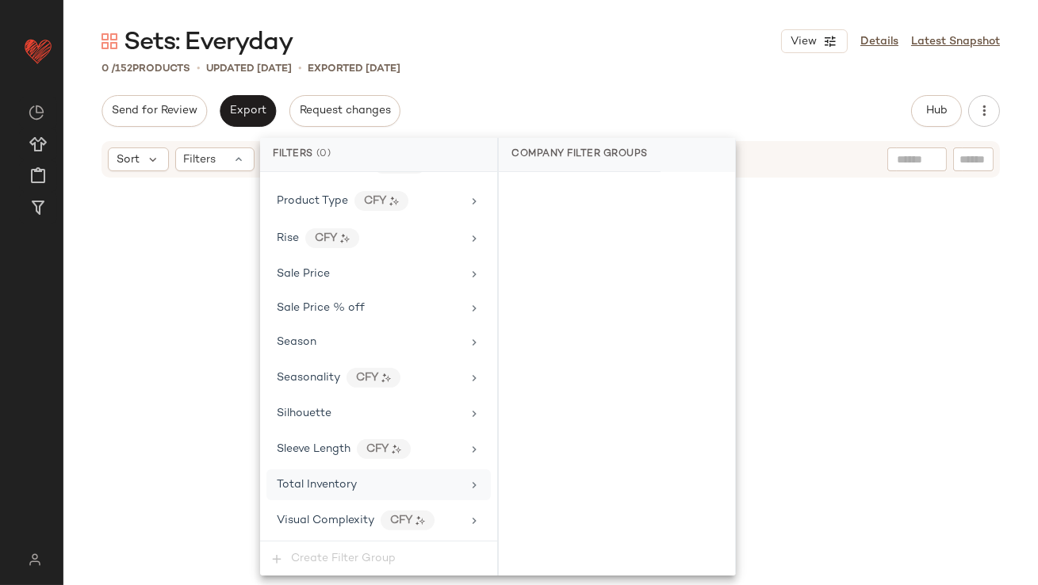
scroll to position [1218, 0]
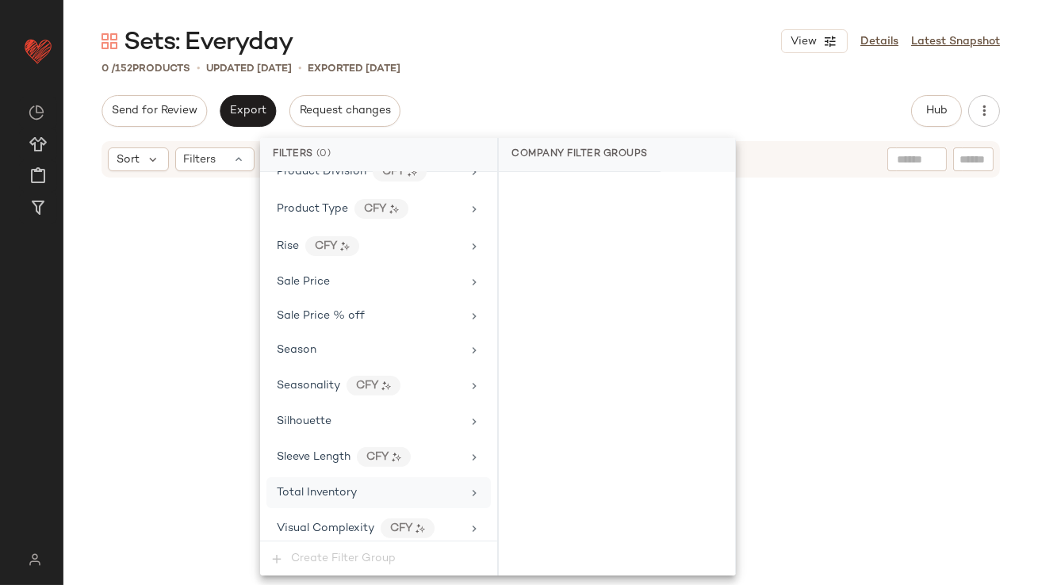
click at [596, 61] on div "0 / 152 Products • updated [DATE] • Exported [DATE]" at bounding box center [550, 68] width 975 height 16
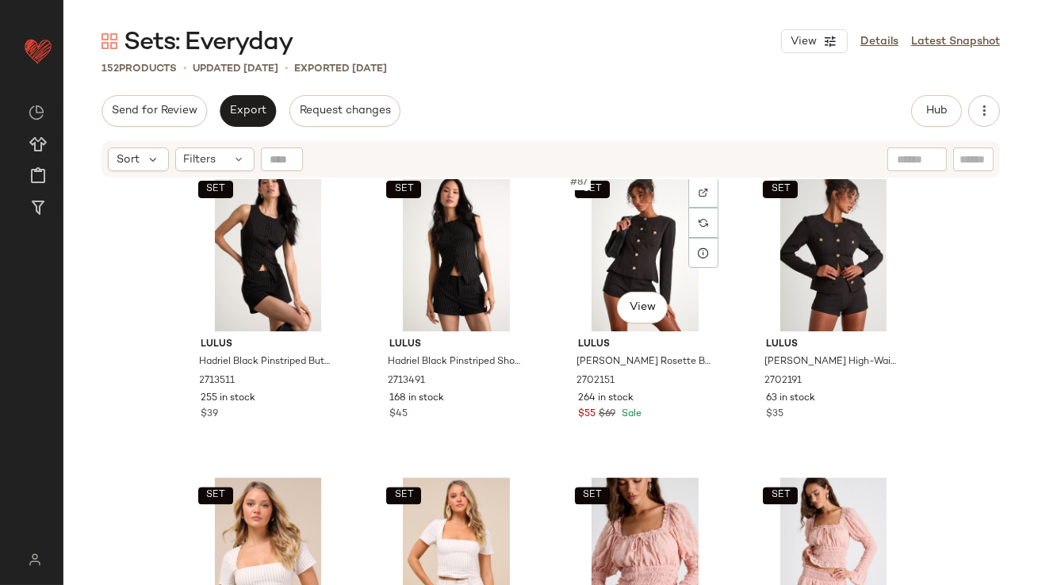
scroll to position [6475, 0]
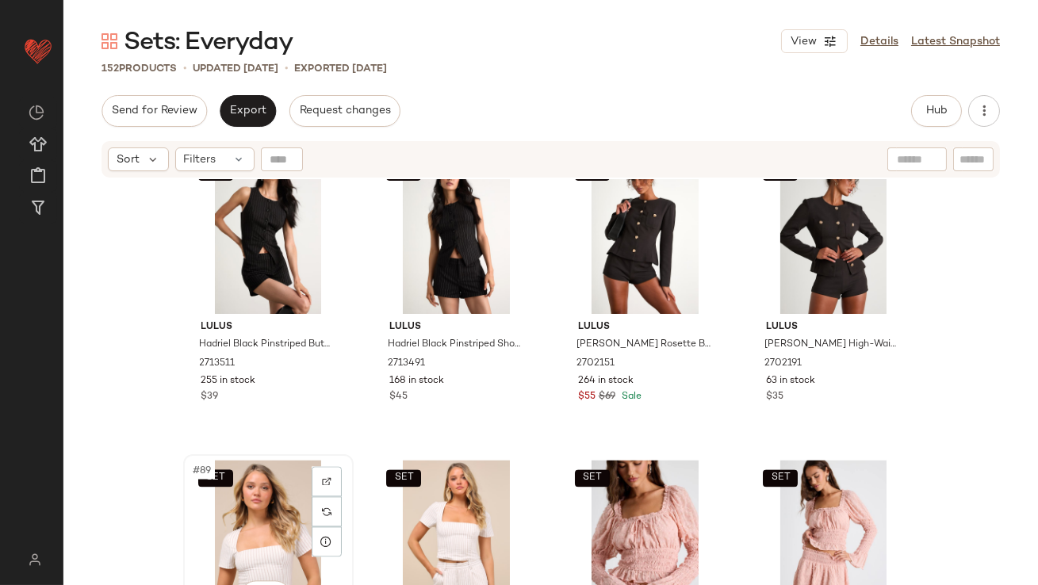
click at [220, 511] on div "SET #89 View" at bounding box center [268, 540] width 159 height 160
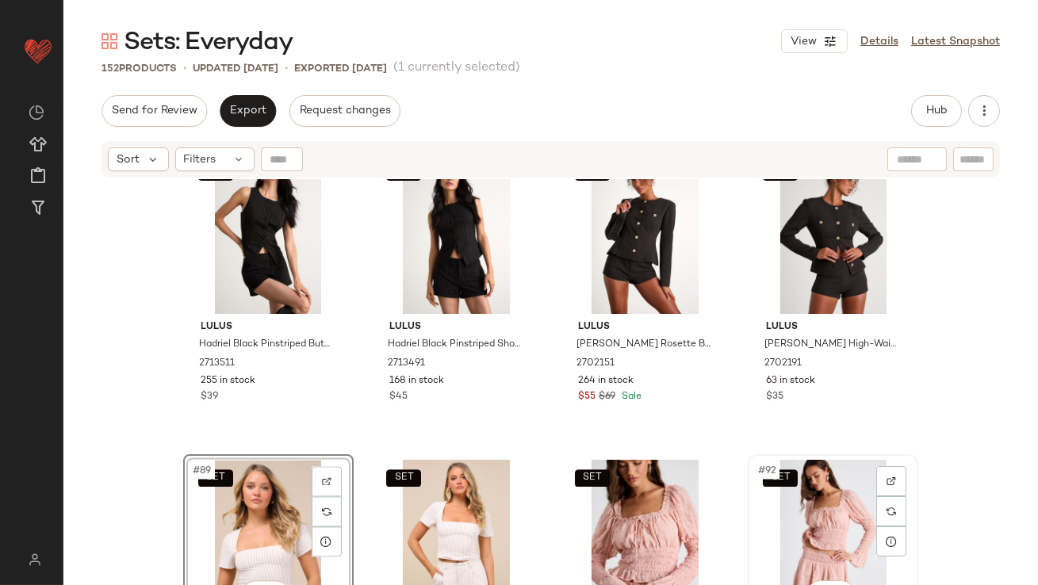
click at [827, 506] on div "SET #92 View" at bounding box center [832, 540] width 159 height 160
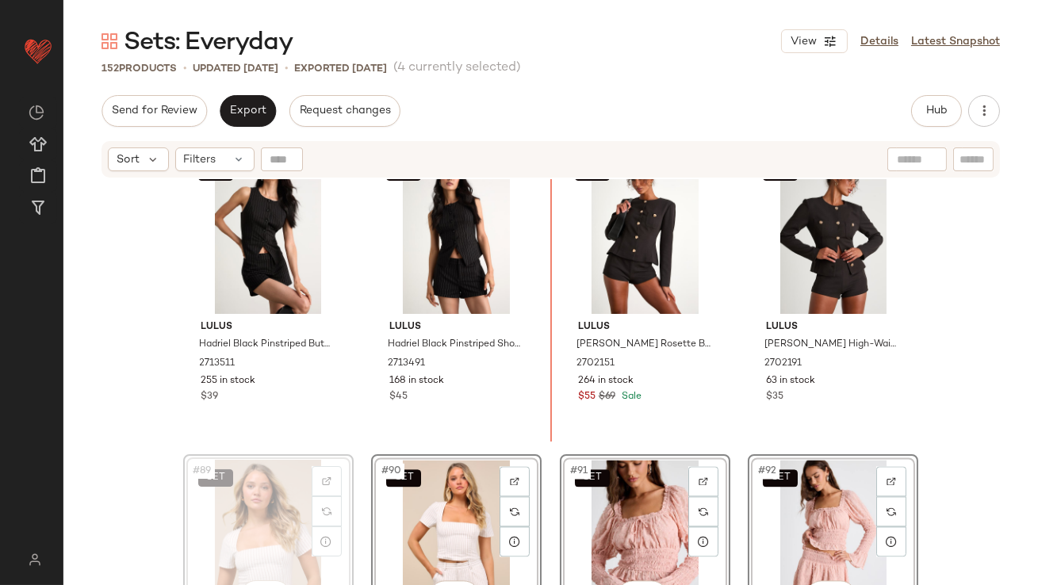
scroll to position [6471, 0]
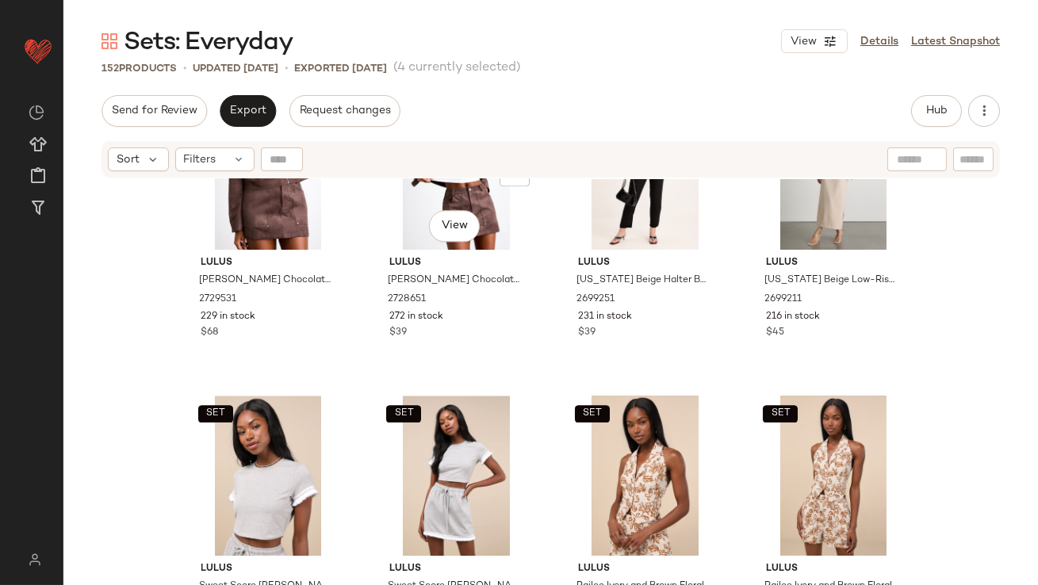
scroll to position [7211, 0]
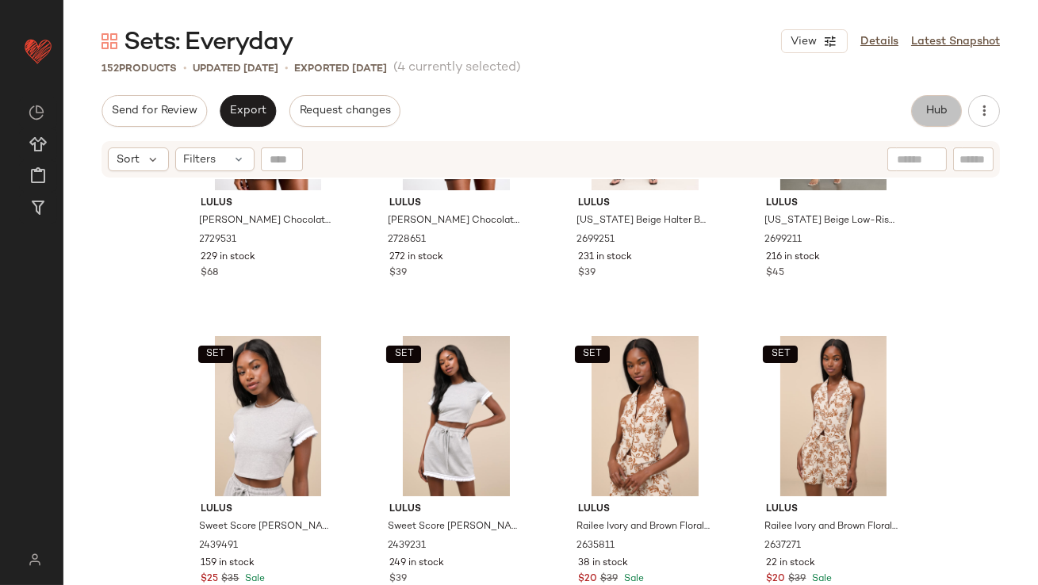
click at [937, 99] on button "Hub" at bounding box center [936, 111] width 51 height 32
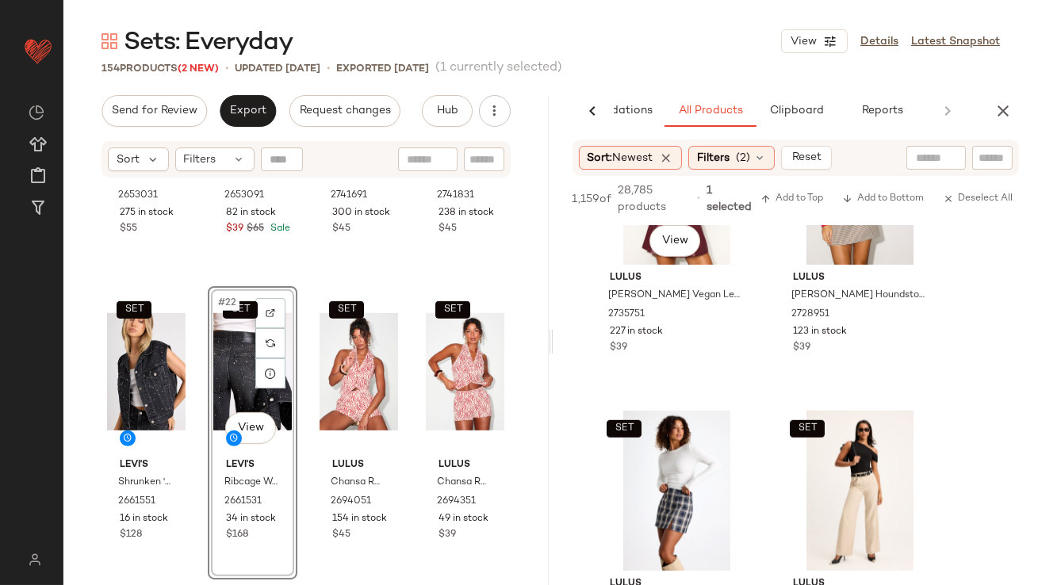
scroll to position [2320, 0]
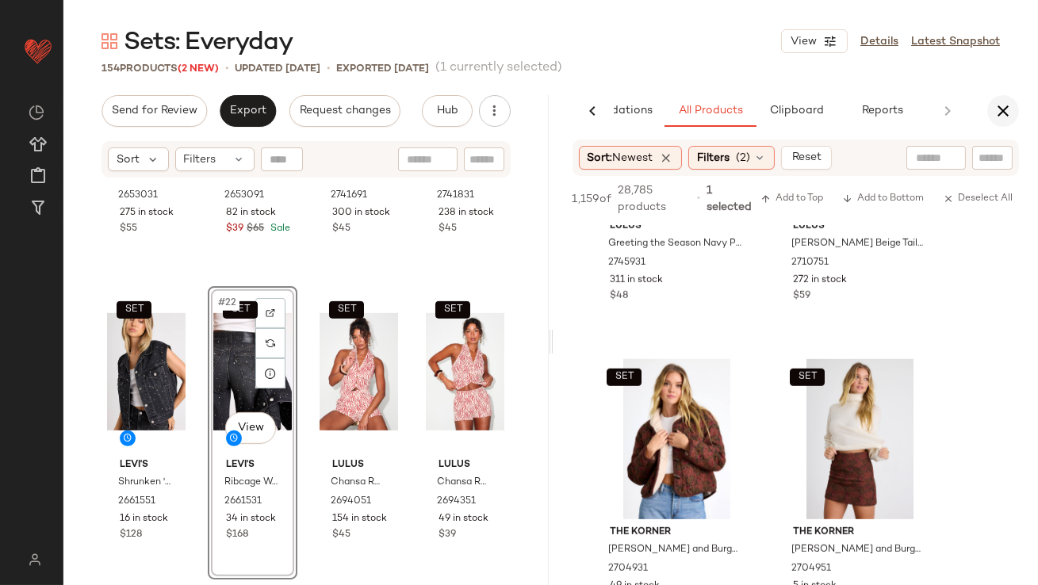
click at [1005, 121] on button "button" at bounding box center [1003, 111] width 32 height 32
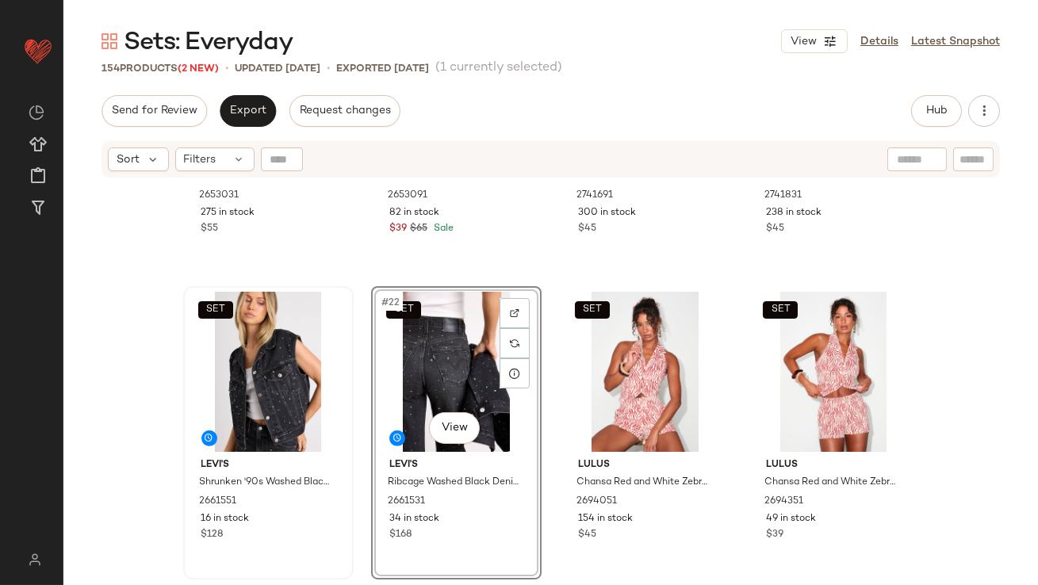
scroll to position [0, 0]
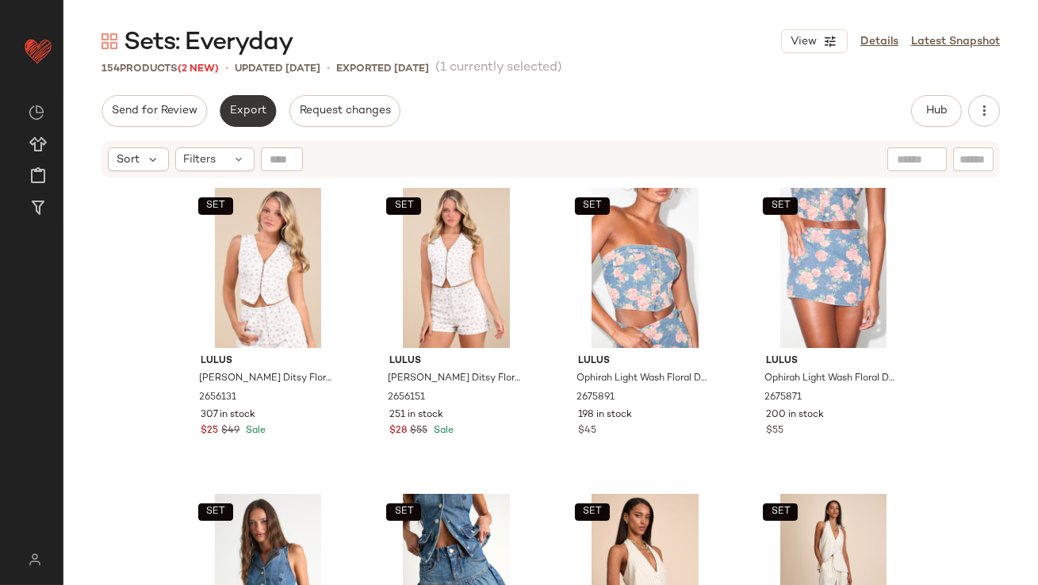
click at [250, 106] on span "Export" at bounding box center [247, 111] width 37 height 13
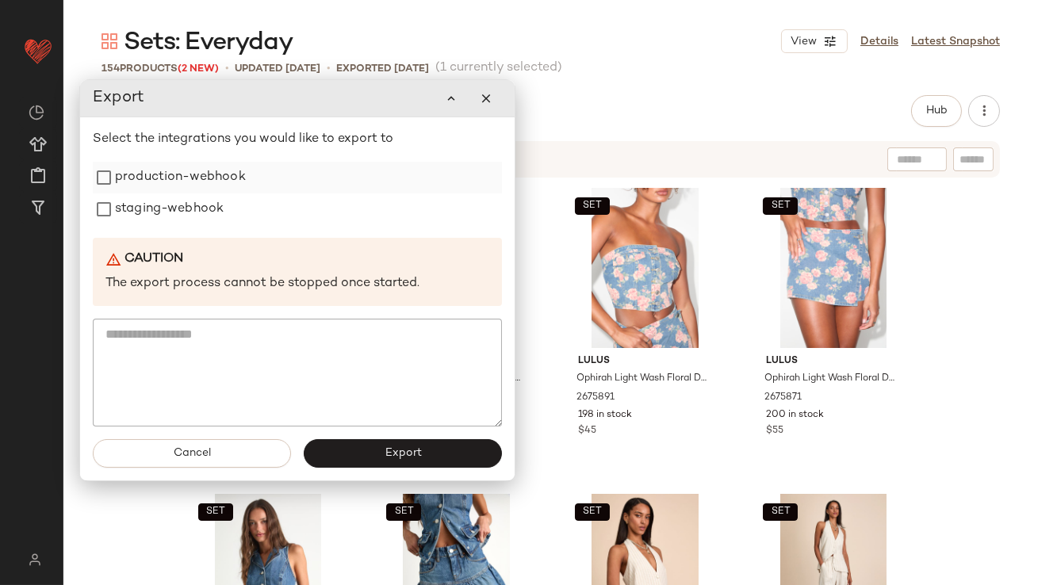
click at [224, 180] on label "production-webhook" at bounding box center [180, 178] width 131 height 32
click at [221, 211] on label "staging-webhook" at bounding box center [169, 210] width 109 height 32
click at [354, 457] on button "Export" at bounding box center [403, 453] width 198 height 29
